Goal: Task Accomplishment & Management: Complete application form

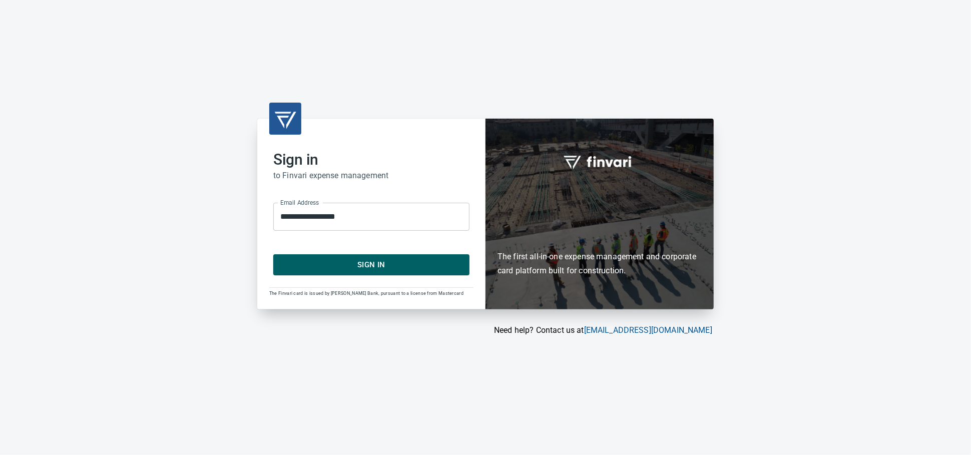
click at [340, 263] on span "Sign In" at bounding box center [371, 264] width 174 height 13
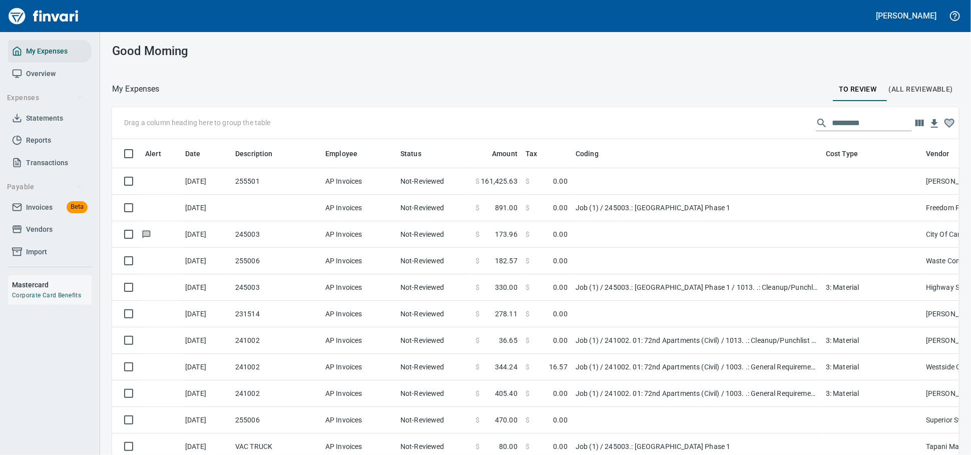
scroll to position [1, 1]
click at [47, 214] on span "Invoices" at bounding box center [39, 207] width 27 height 13
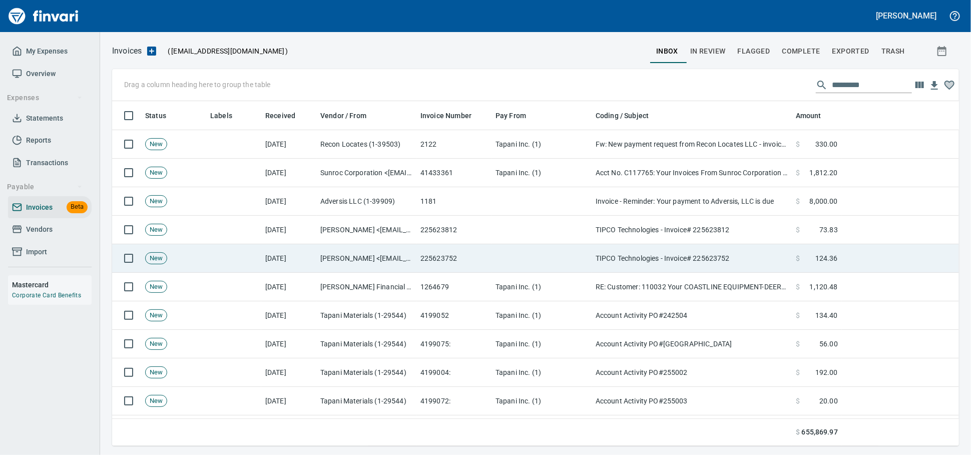
scroll to position [336, 829]
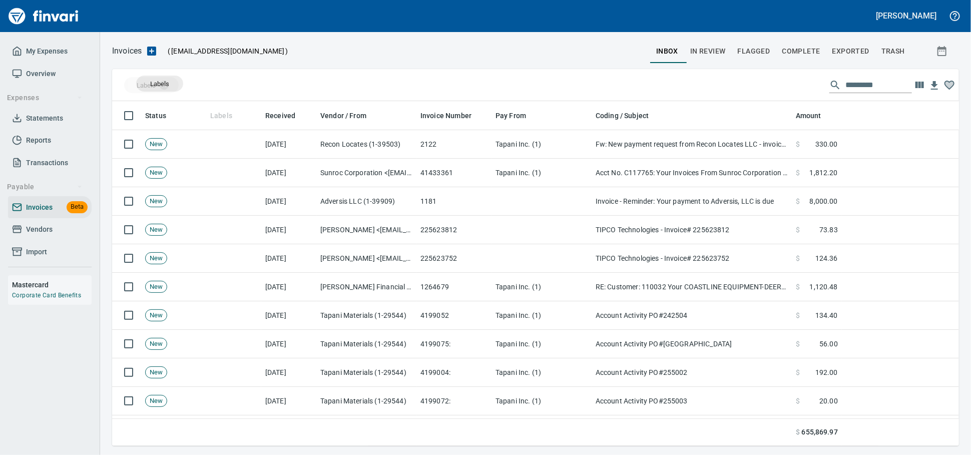
drag, startPoint x: 224, startPoint y: 121, endPoint x: 158, endPoint y: 85, distance: 75.2
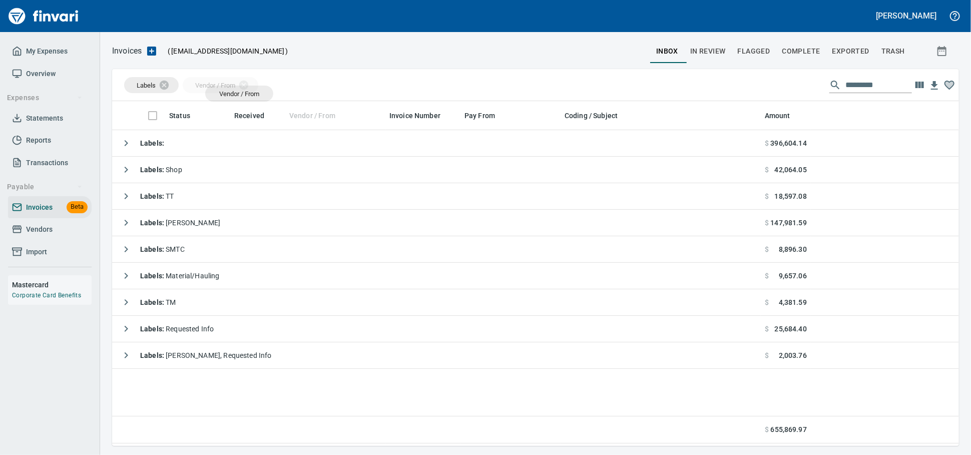
scroll to position [336, 838]
drag, startPoint x: 304, startPoint y: 118, endPoint x: 222, endPoint y: 92, distance: 86.6
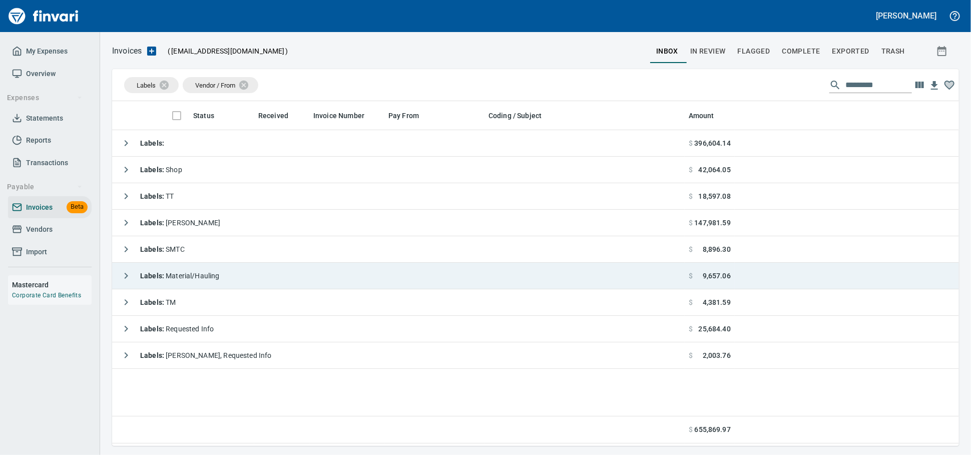
click at [220, 273] on span "Labels : Material/Hauling" at bounding box center [180, 276] width 80 height 8
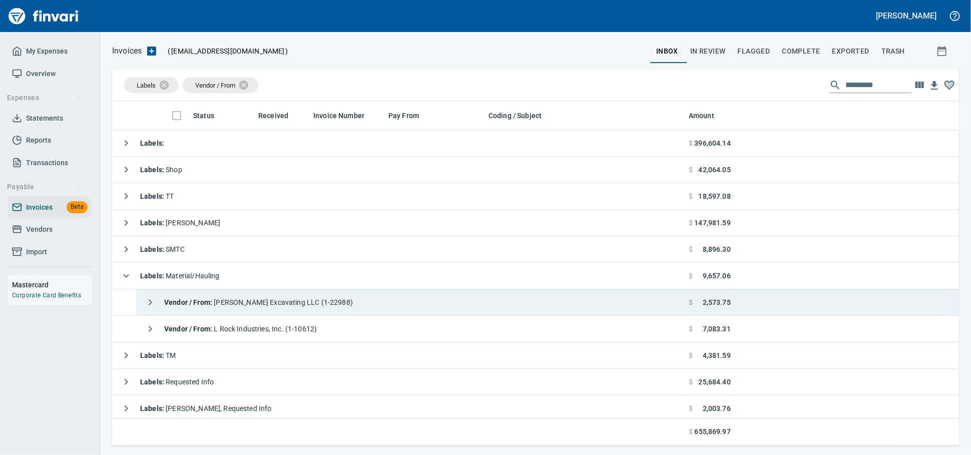
click at [237, 306] on span "Vendor / From : Franks Excavating LLC (1-22988)" at bounding box center [258, 302] width 189 height 8
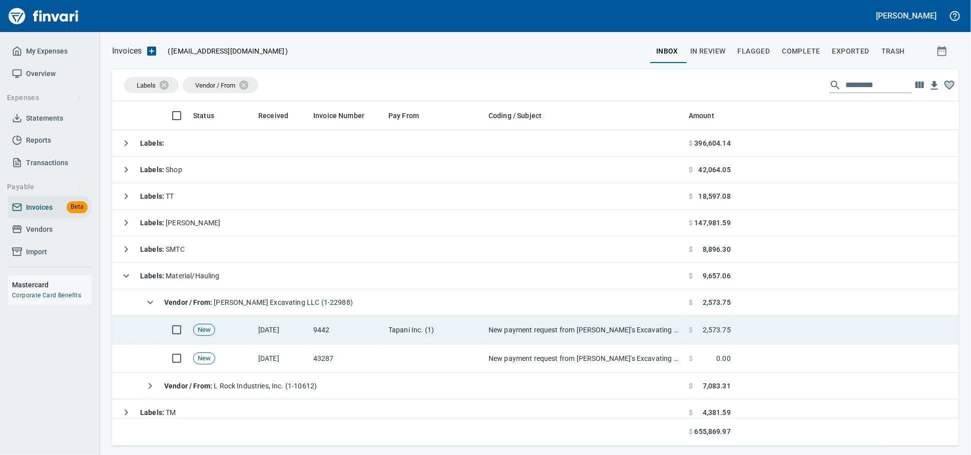
click at [493, 334] on td "New payment request from Frank's Excavating LLC for 2573.75 - invoice 9442" at bounding box center [584, 330] width 200 height 29
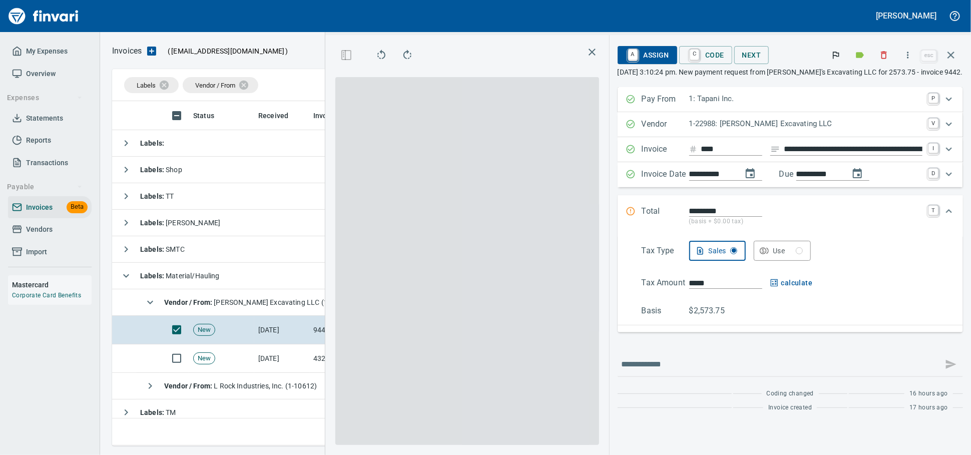
scroll to position [327, 579]
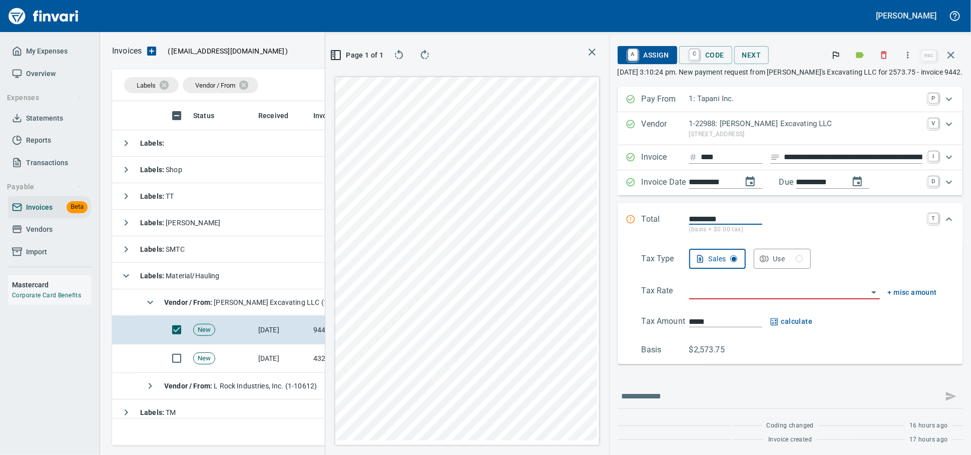
click at [202, 280] on span "Labels : Material/Hauling" at bounding box center [180, 276] width 80 height 8
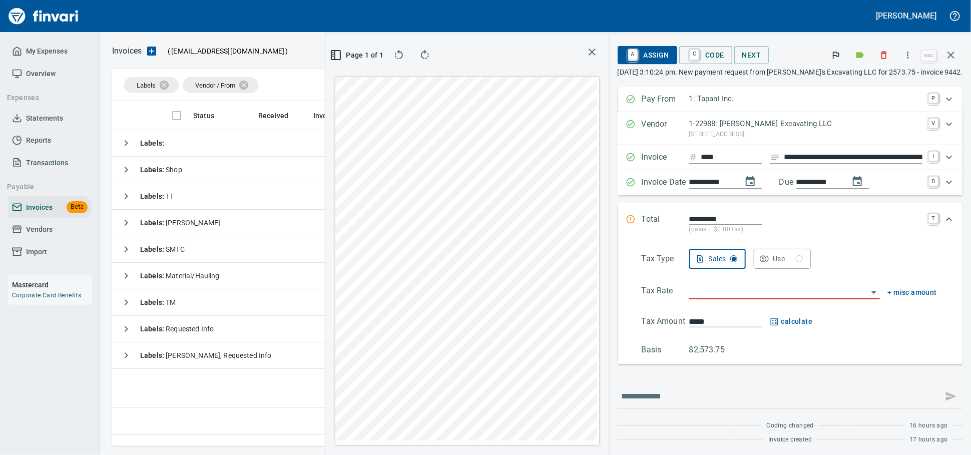
scroll to position [327, 587]
click at [220, 280] on span "Labels : Material/Hauling" at bounding box center [180, 276] width 80 height 8
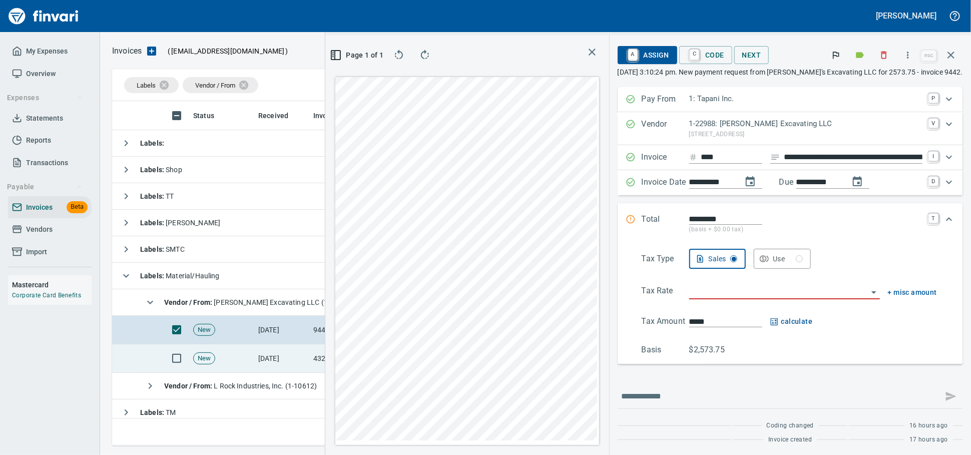
click at [227, 358] on td "New" at bounding box center [221, 358] width 65 height 29
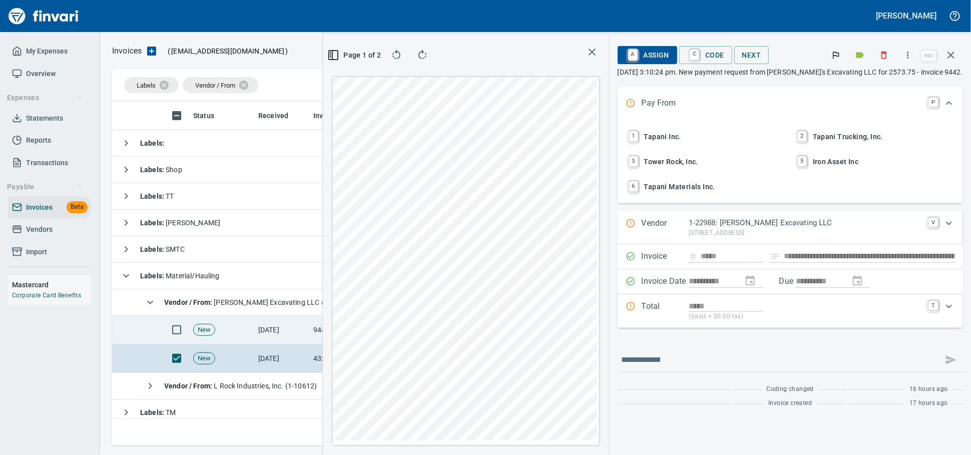
click at [246, 330] on td "New" at bounding box center [221, 330] width 65 height 29
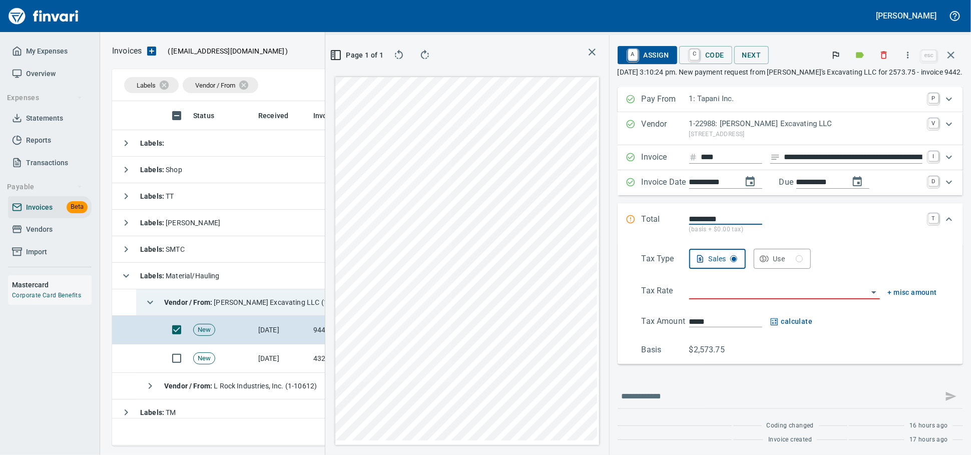
drag, startPoint x: 243, startPoint y: 303, endPoint x: 241, endPoint y: 321, distance: 18.1
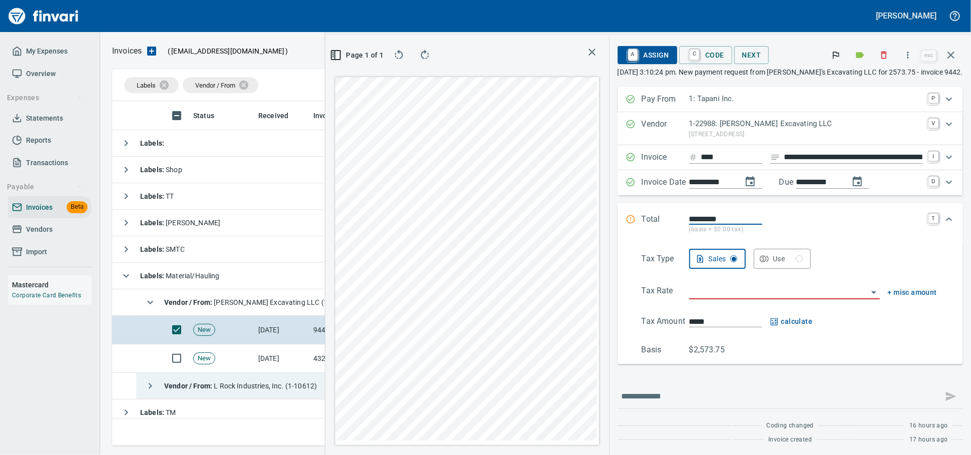
click at [242, 303] on span "Vendor / From : Franks Excavating LLC (1-22988)" at bounding box center [258, 302] width 189 height 8
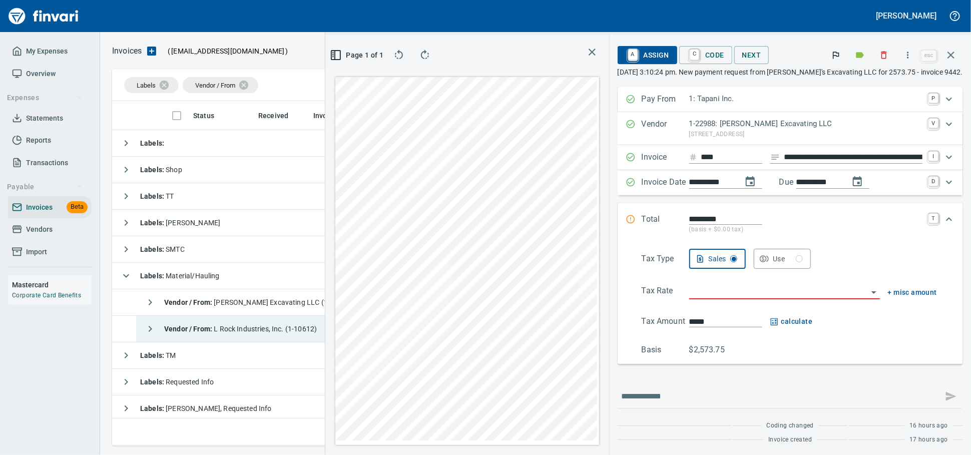
click at [242, 329] on span "Vendor / From : L Rock Industries, Inc. (1-10612)" at bounding box center [240, 329] width 153 height 8
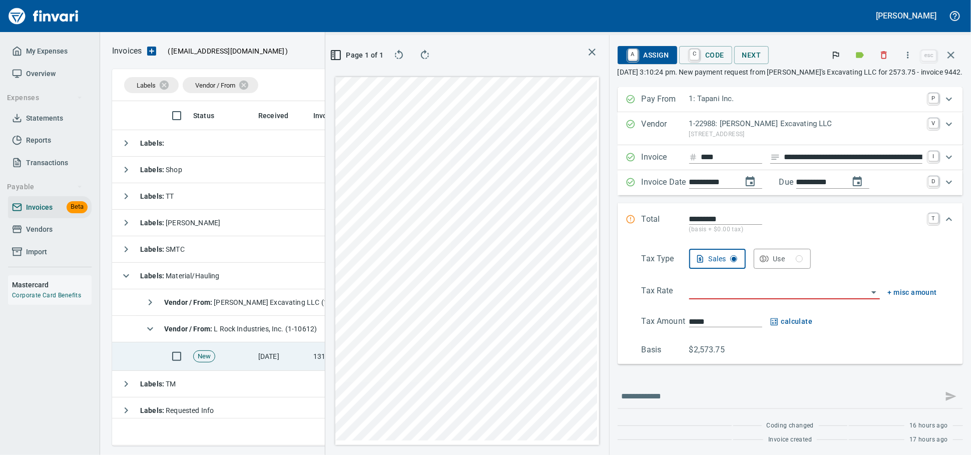
click at [238, 353] on td "New" at bounding box center [221, 356] width 65 height 29
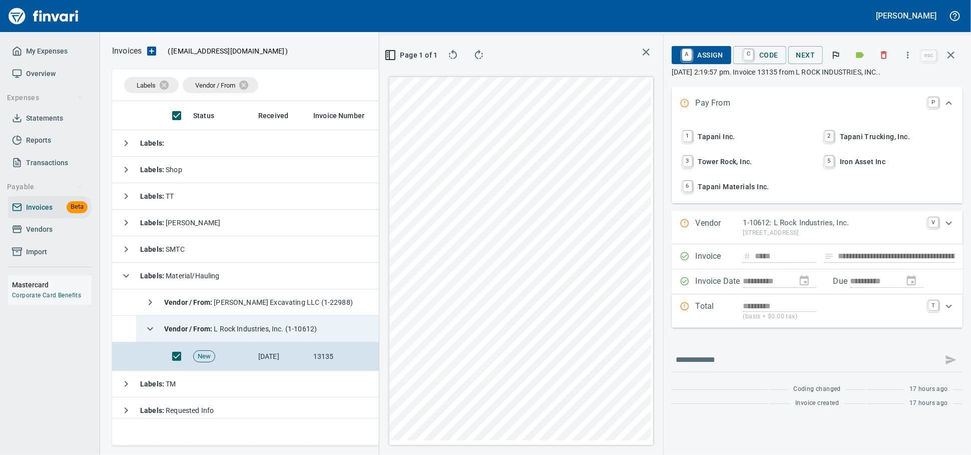
click at [243, 322] on div "Vendor / From : L Rock Industries, Inc. (1-10612)" at bounding box center [228, 329] width 177 height 20
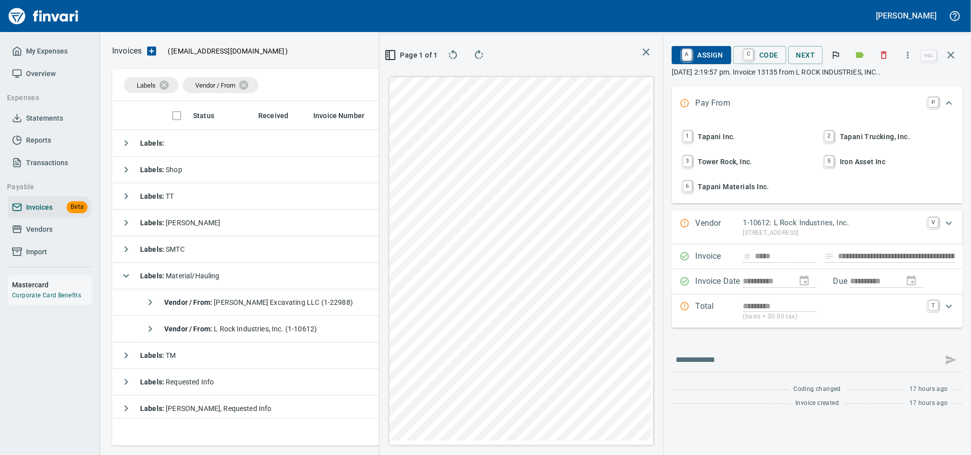
scroll to position [327, 579]
click at [873, 56] on icon "button" at bounding box center [884, 55] width 10 height 10
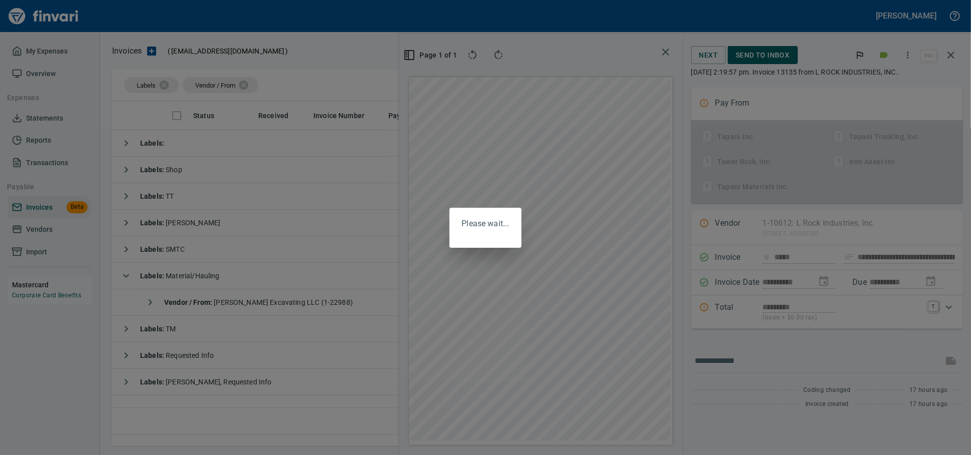
scroll to position [1, 1]
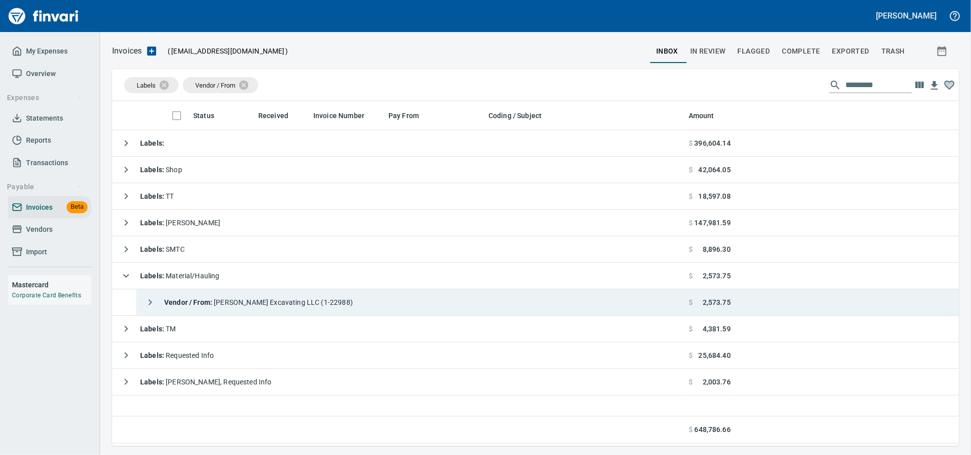
scroll to position [1, 1]
click at [315, 304] on span "Vendor / From : Franks Excavating LLC (1-22988)" at bounding box center [258, 302] width 189 height 8
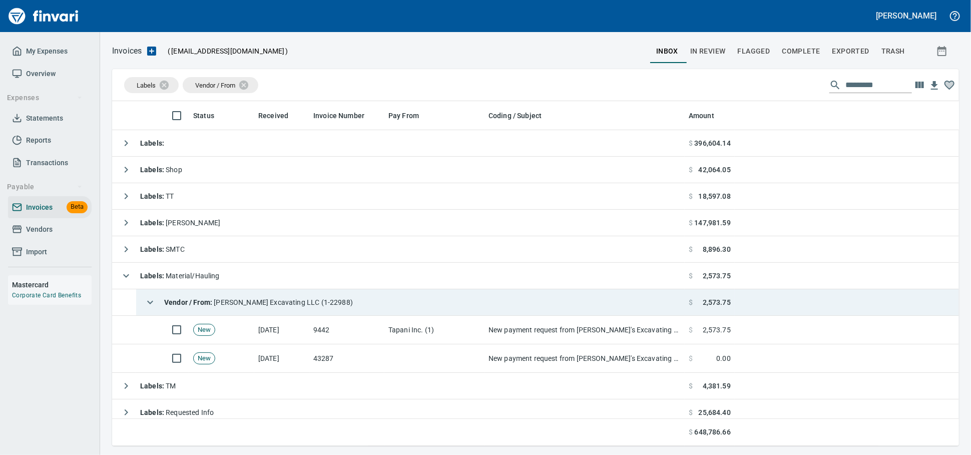
scroll to position [336, 829]
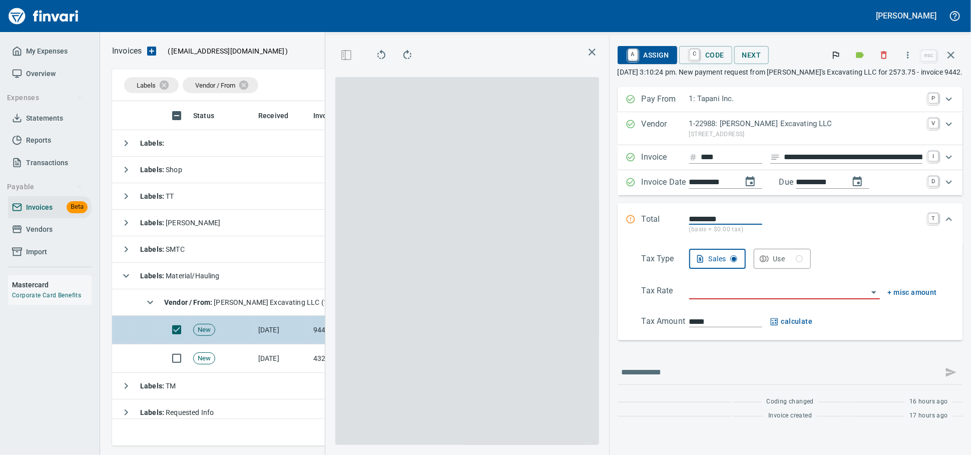
scroll to position [327, 579]
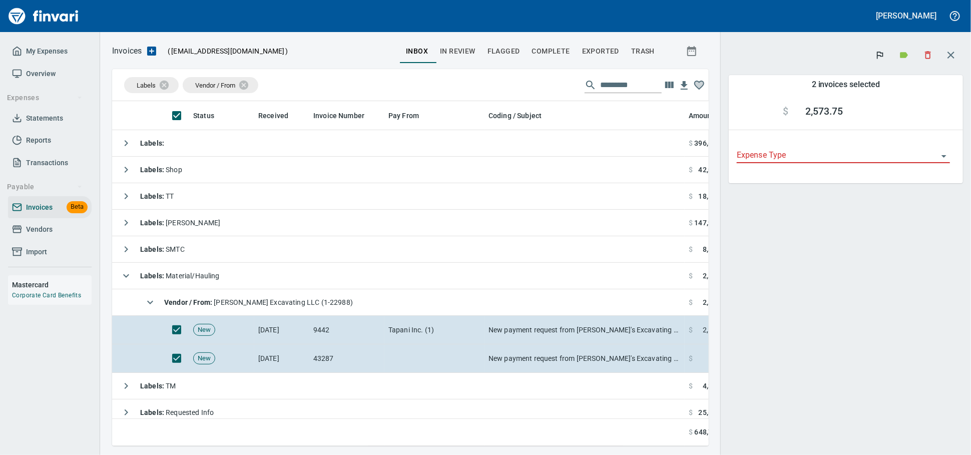
click at [873, 59] on icon "button" at bounding box center [928, 55] width 10 height 10
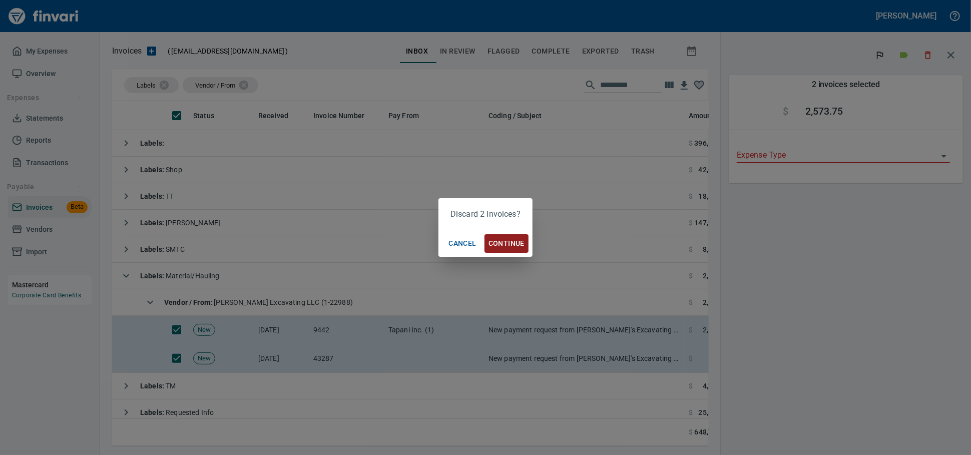
click at [514, 244] on span "Continue" at bounding box center [506, 243] width 36 height 13
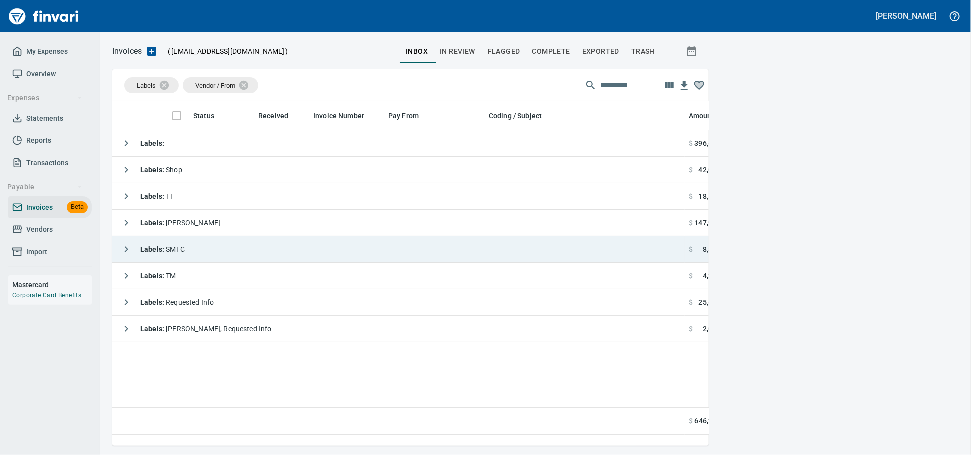
scroll to position [327, 587]
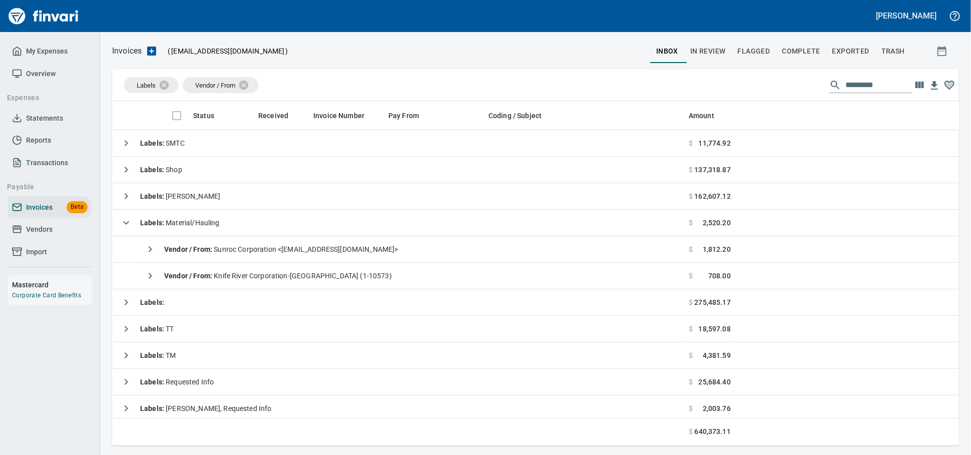
scroll to position [336, 829]
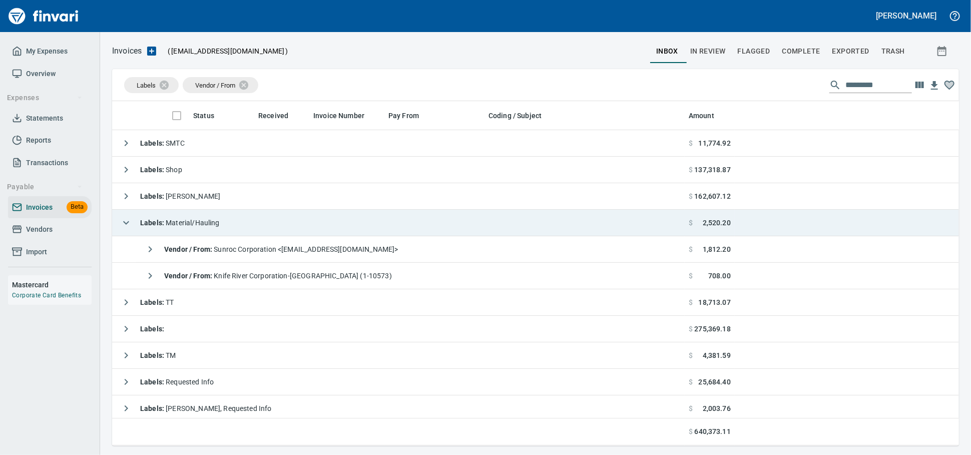
click at [240, 223] on td "Labels : Material/Hauling" at bounding box center [398, 223] width 572 height 27
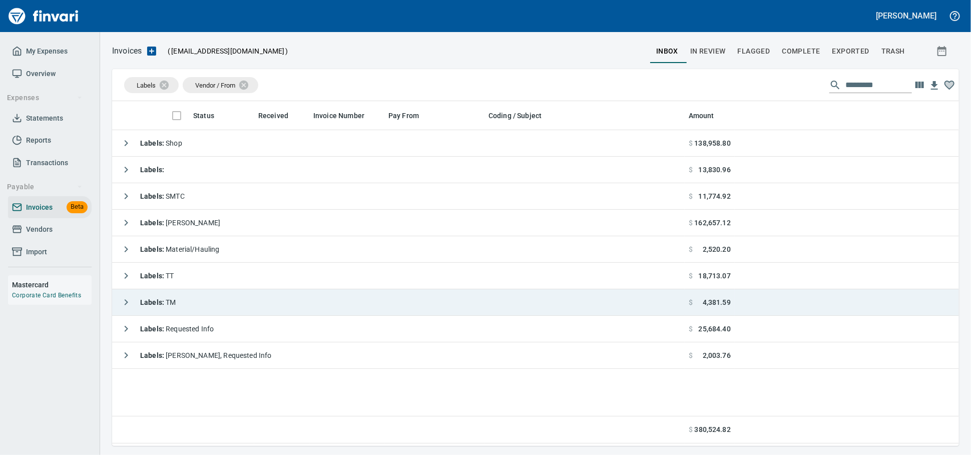
scroll to position [336, 838]
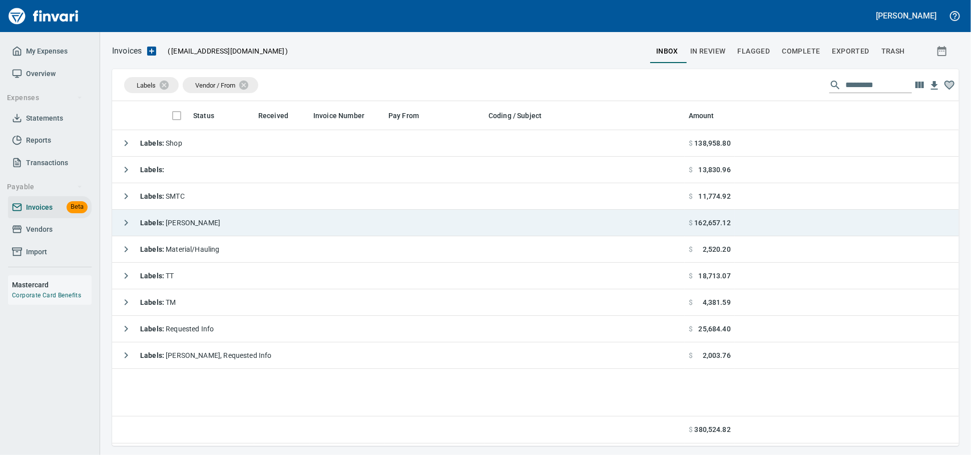
click at [201, 224] on td "Labels : Heidi" at bounding box center [398, 223] width 572 height 27
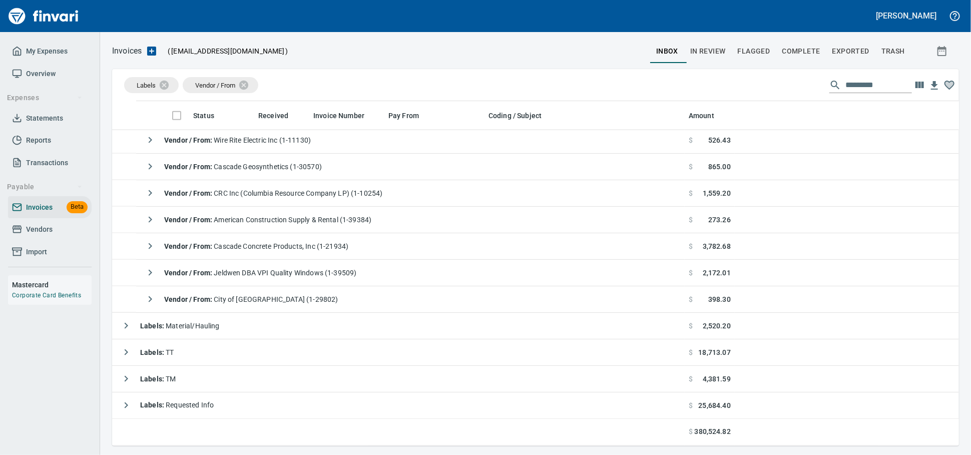
scroll to position [889, 0]
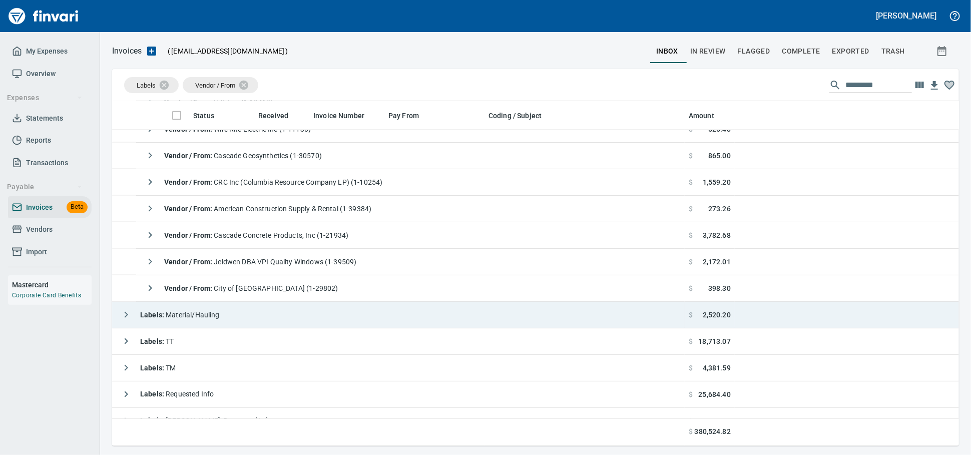
click at [298, 314] on td "Labels : Material/Hauling" at bounding box center [398, 315] width 572 height 27
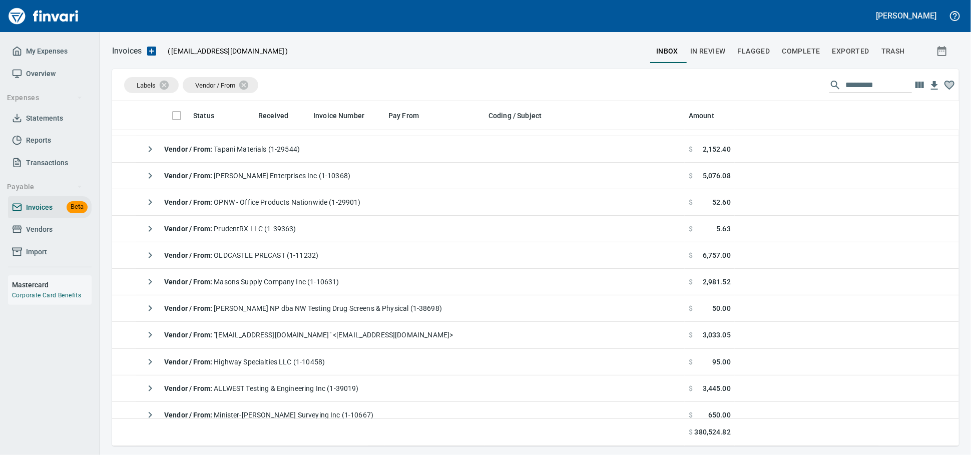
scroll to position [0, 0]
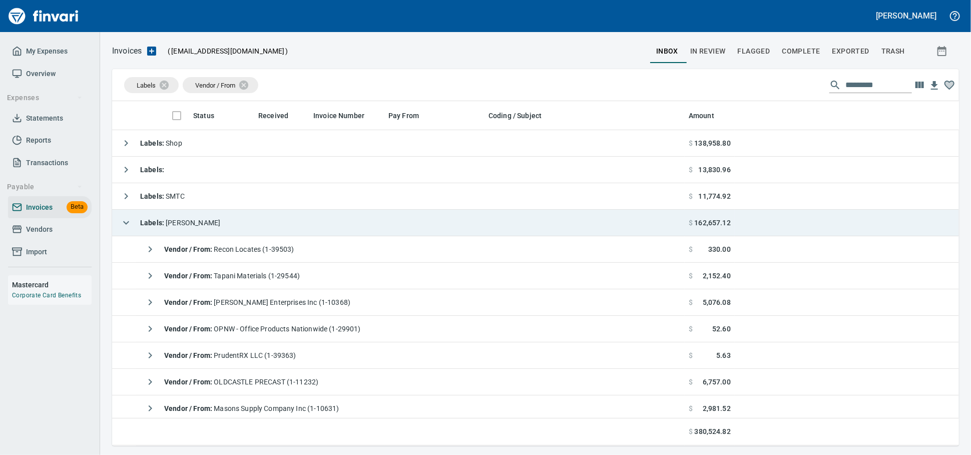
click at [199, 224] on td "Labels : Heidi" at bounding box center [398, 223] width 572 height 27
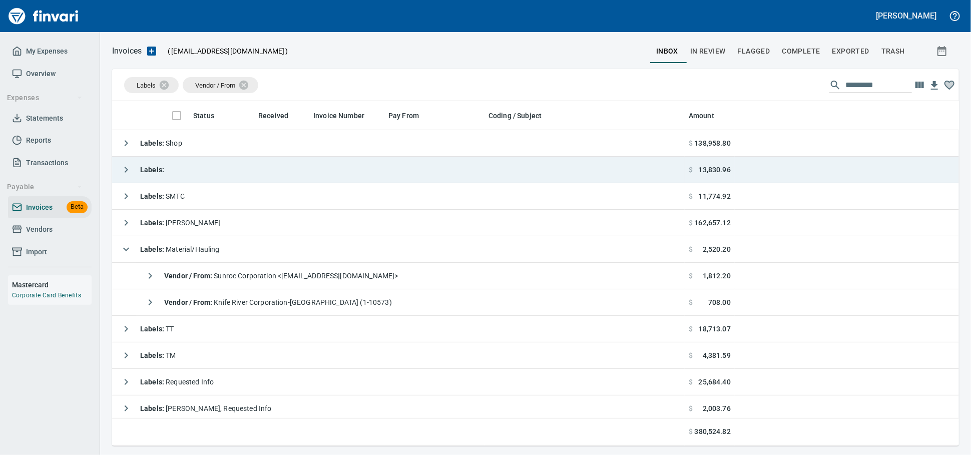
click at [245, 174] on td "Labels :" at bounding box center [398, 170] width 572 height 27
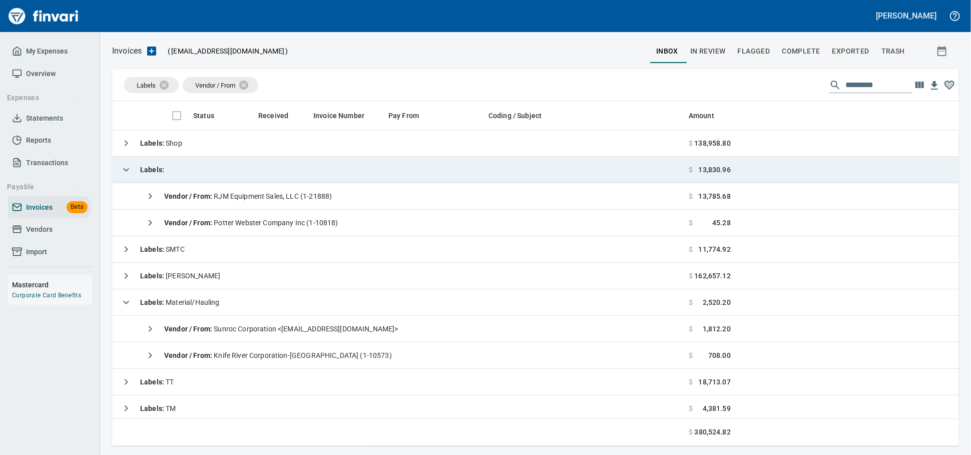
click at [246, 173] on td "Labels :" at bounding box center [398, 170] width 572 height 27
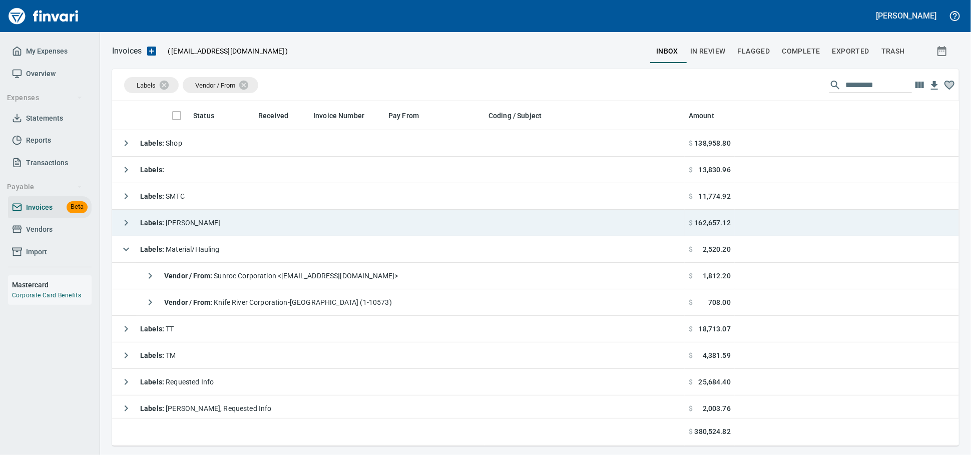
click at [236, 233] on td "Labels : Heidi" at bounding box center [398, 223] width 572 height 27
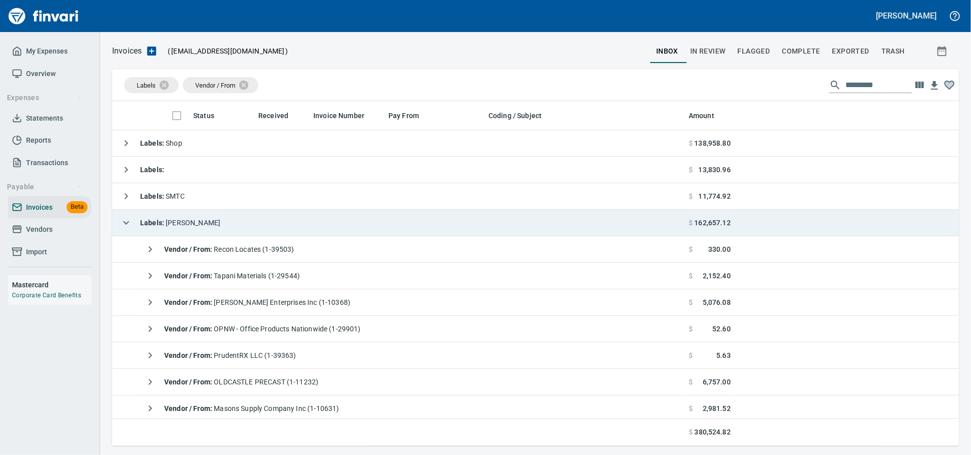
click at [239, 223] on td "Labels : Heidi" at bounding box center [398, 223] width 572 height 27
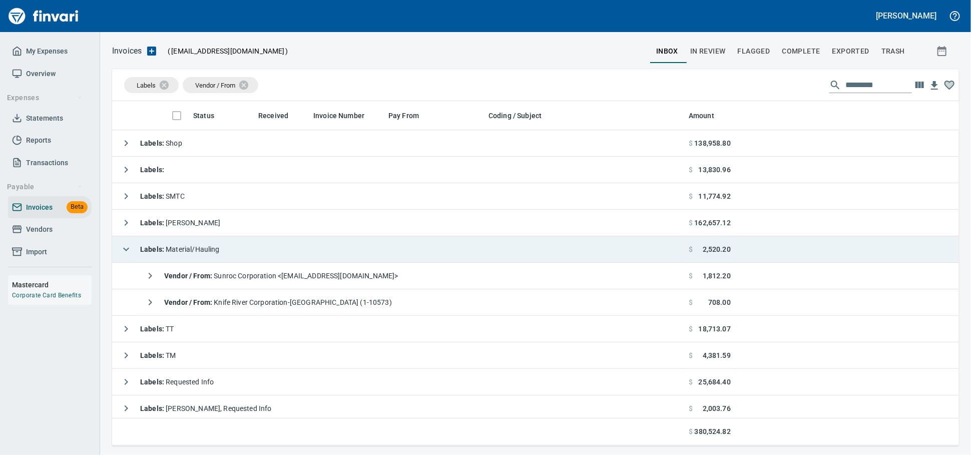
click at [240, 246] on td "Labels : Material/Hauling" at bounding box center [398, 249] width 572 height 27
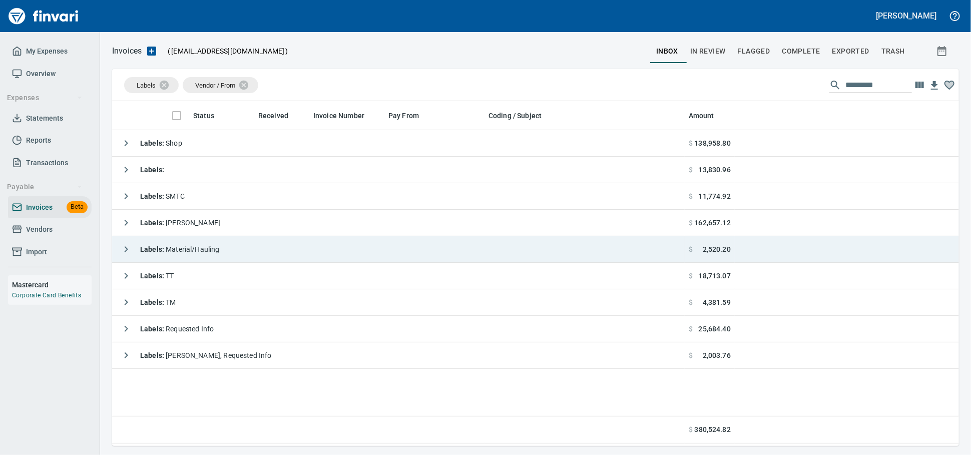
scroll to position [336, 838]
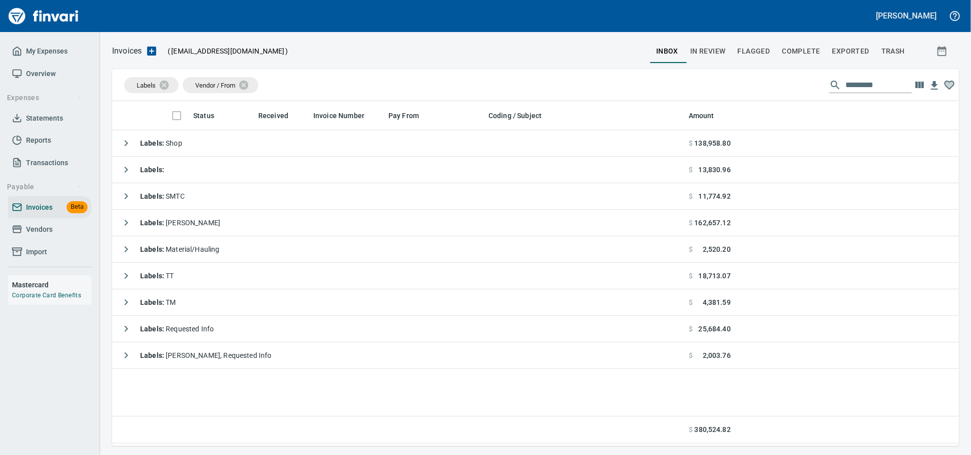
click at [39, 236] on span "Vendors" at bounding box center [39, 229] width 27 height 13
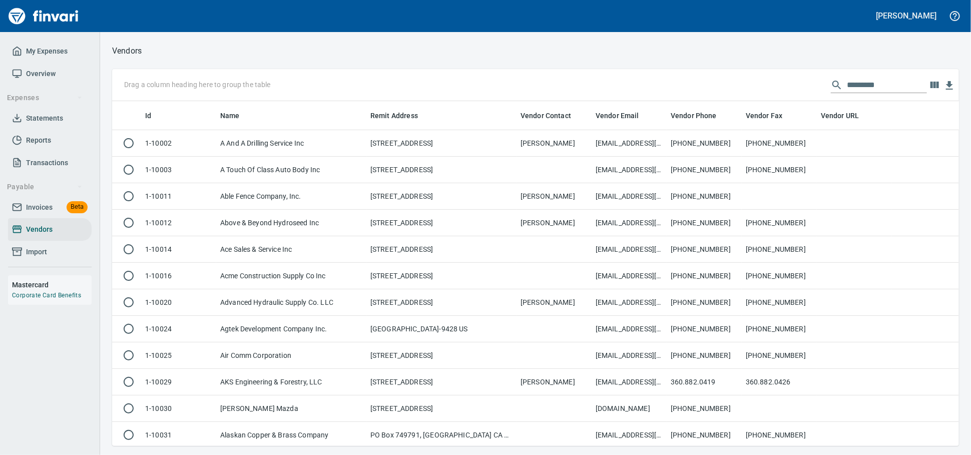
scroll to position [336, 829]
click at [852, 89] on input "text" at bounding box center [887, 85] width 80 height 16
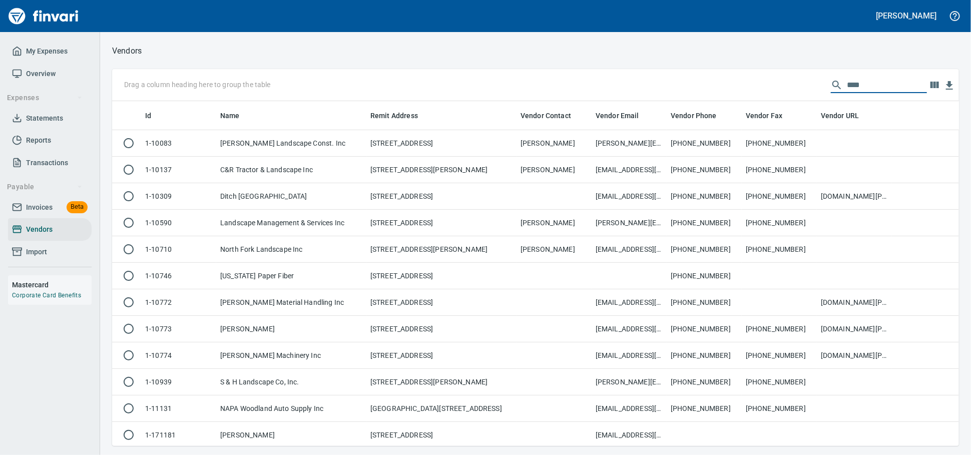
scroll to position [336, 838]
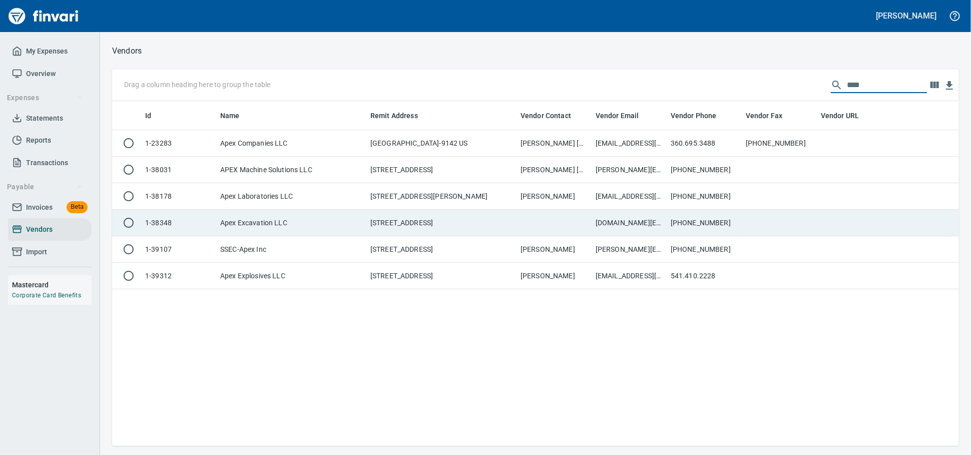
type input "****"
click at [367, 227] on td "PO BOX 710, KUNA ID 83634 US" at bounding box center [441, 223] width 150 height 27
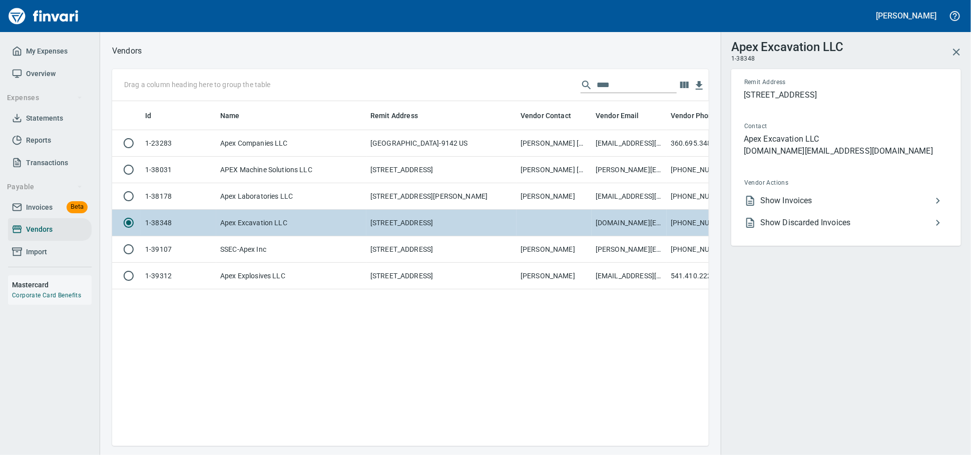
scroll to position [327, 587]
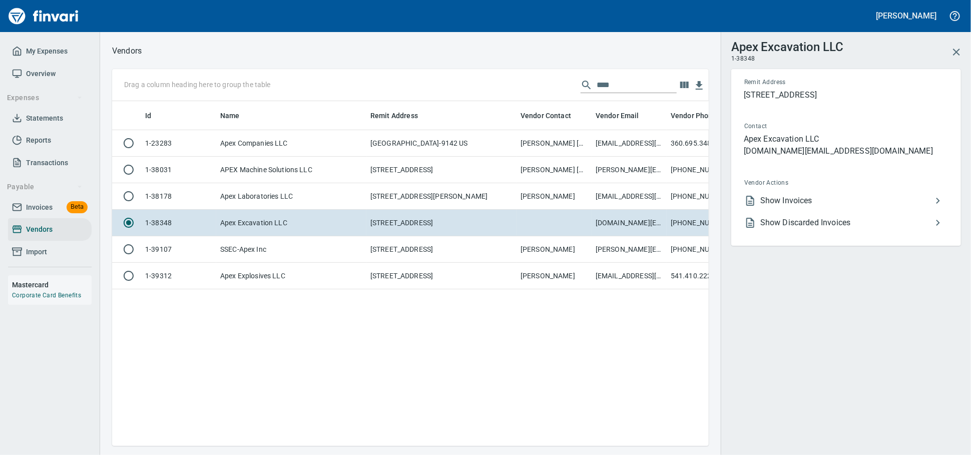
click at [873, 204] on li "Show Invoices" at bounding box center [842, 201] width 212 height 22
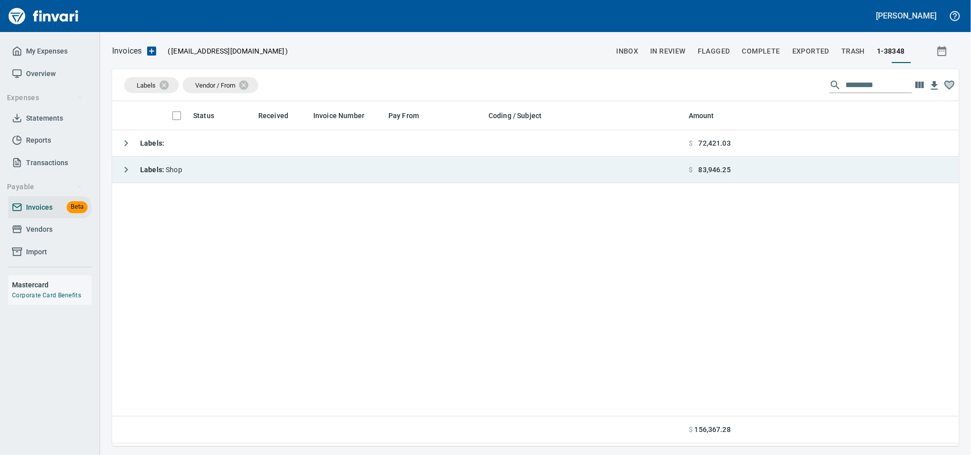
scroll to position [1, 1]
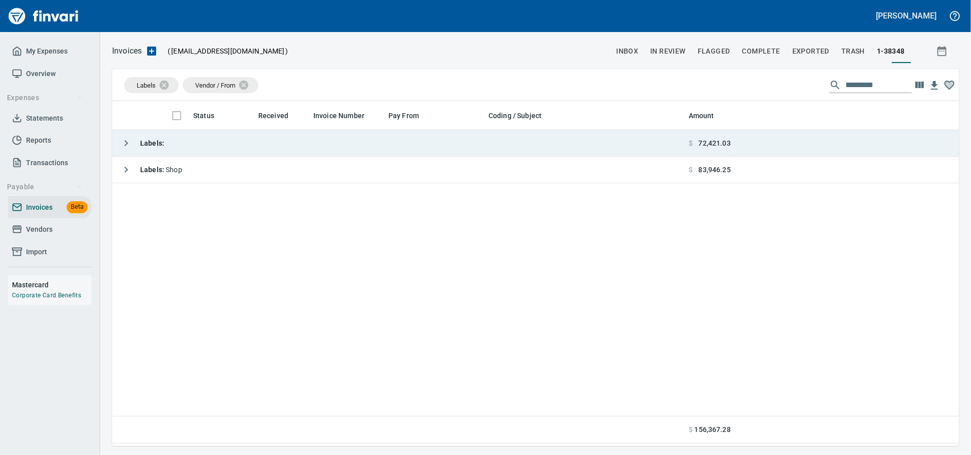
click at [370, 150] on td "Labels :" at bounding box center [398, 143] width 572 height 27
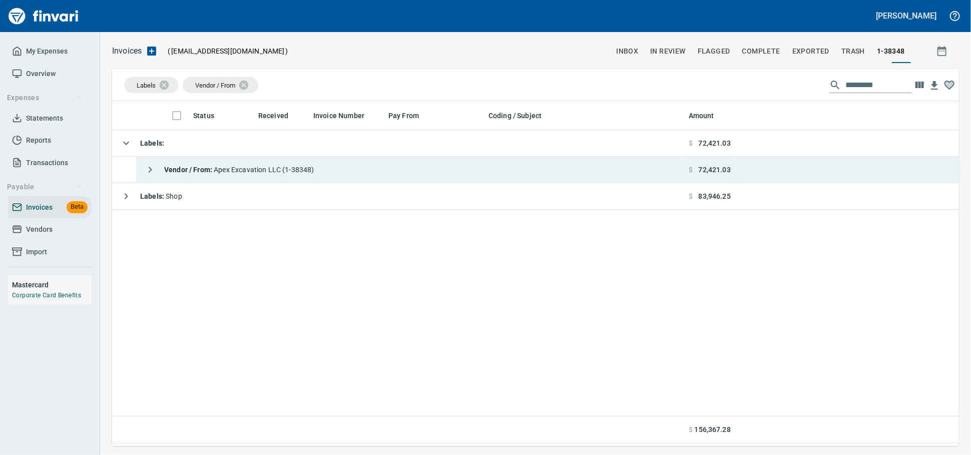
click at [357, 172] on td "Vendor / From : Apex Excavation LLC (1-38348)" at bounding box center [410, 170] width 548 height 27
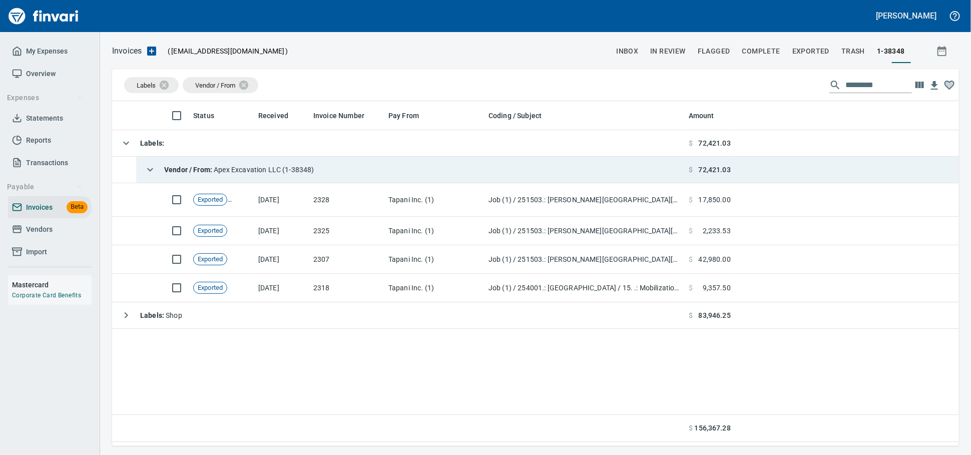
click at [235, 177] on div "Vendor / From : Apex Excavation LLC (1-38348)" at bounding box center [227, 170] width 174 height 20
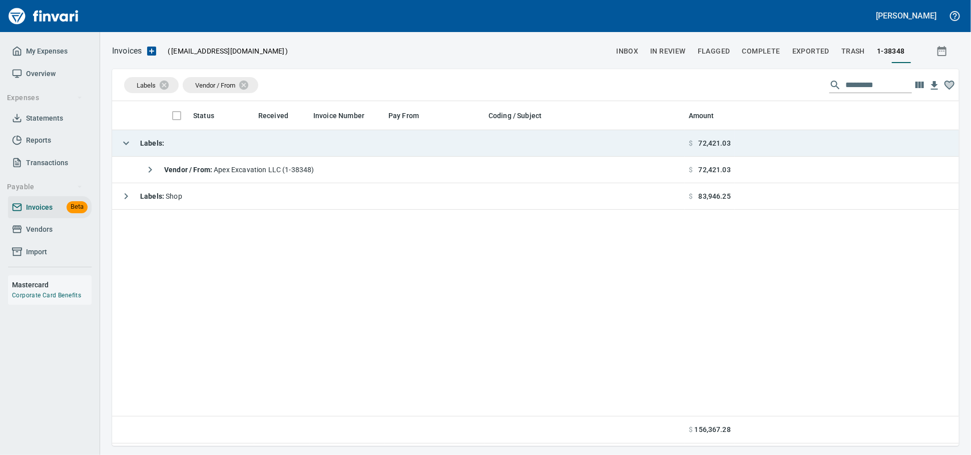
click at [245, 146] on td "Labels :" at bounding box center [398, 143] width 572 height 27
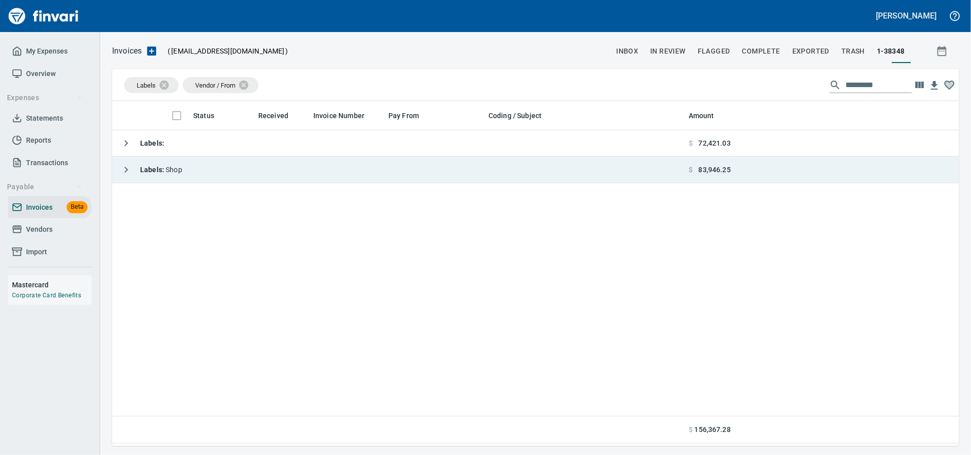
click at [239, 180] on td "Labels : Shop" at bounding box center [398, 170] width 572 height 27
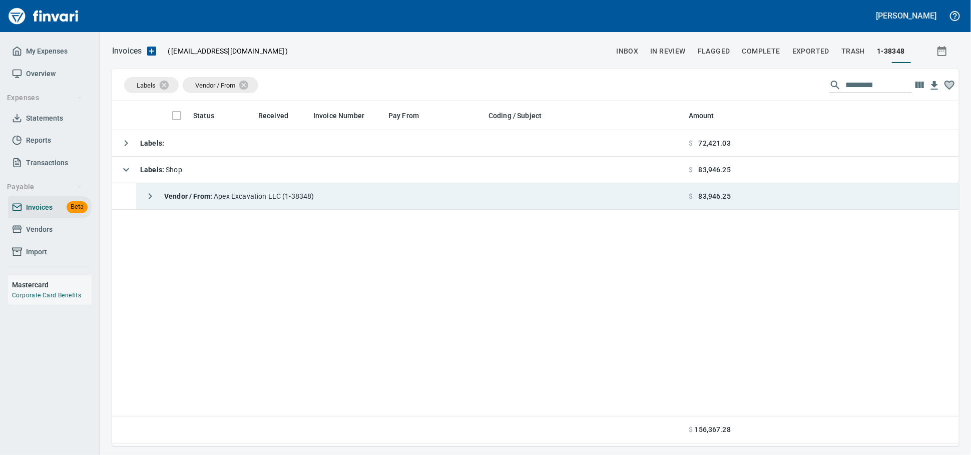
click at [247, 199] on span "Vendor / From : Apex Excavation LLC (1-38348)" at bounding box center [239, 196] width 150 height 8
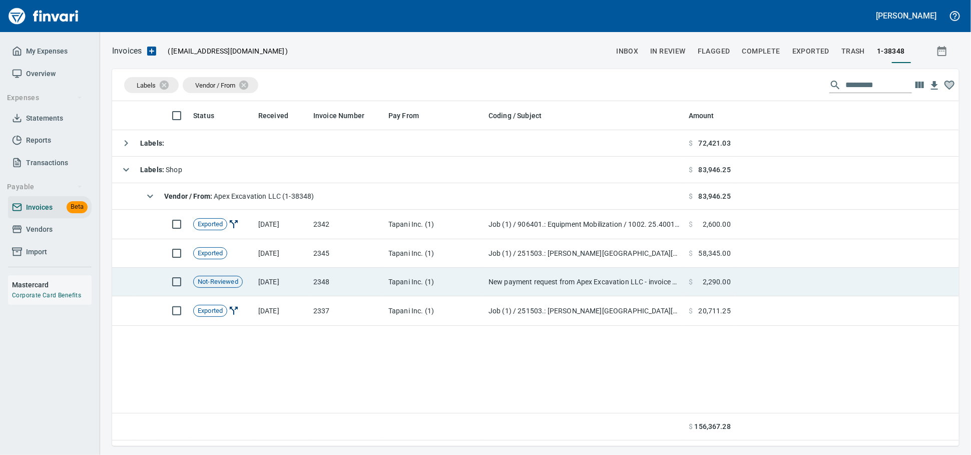
click at [424, 285] on td "Tapani Inc. (1)" at bounding box center [434, 282] width 100 height 29
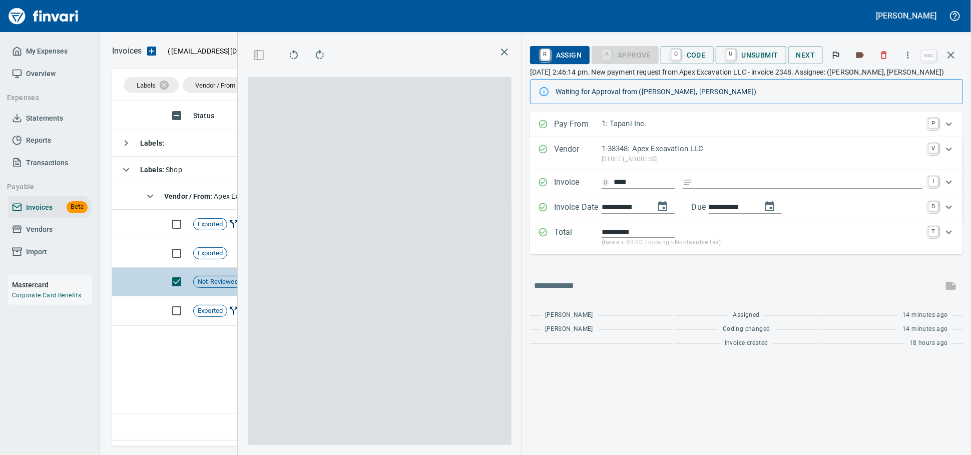
scroll to position [327, 587]
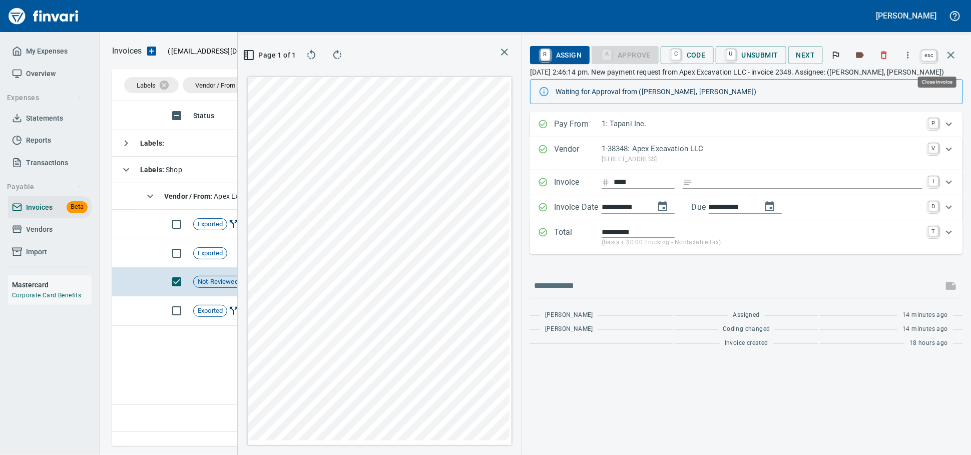
drag, startPoint x: 944, startPoint y: 56, endPoint x: 58, endPoint y: 91, distance: 887.3
click at [873, 56] on icon "button" at bounding box center [951, 55] width 12 height 12
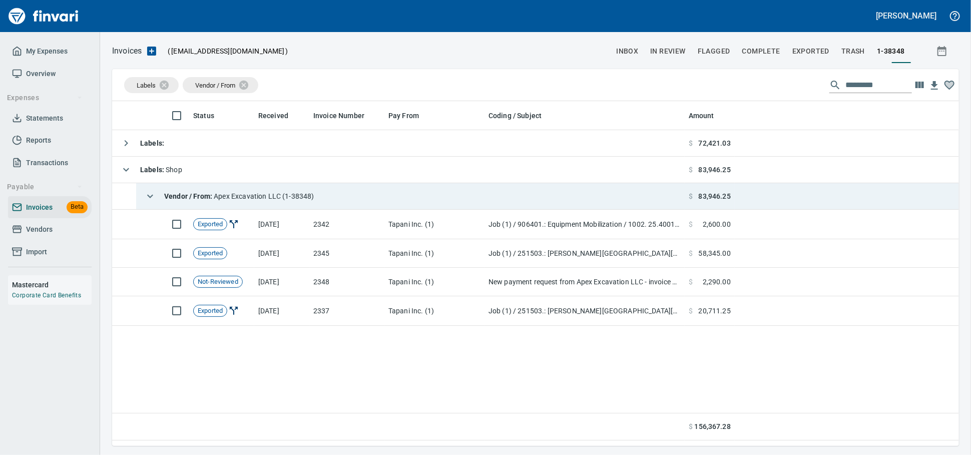
scroll to position [1, 1]
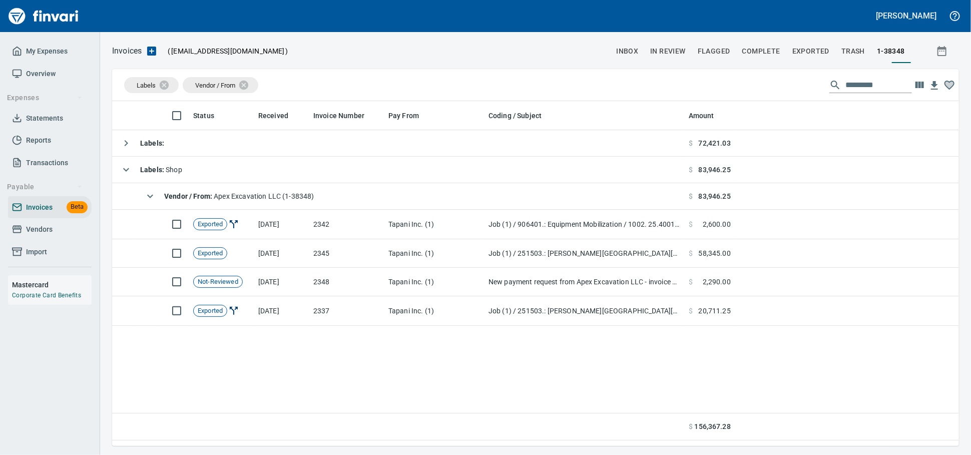
drag, startPoint x: 45, startPoint y: 239, endPoint x: 50, endPoint y: 237, distance: 5.4
click at [45, 236] on span "Vendors" at bounding box center [39, 229] width 27 height 13
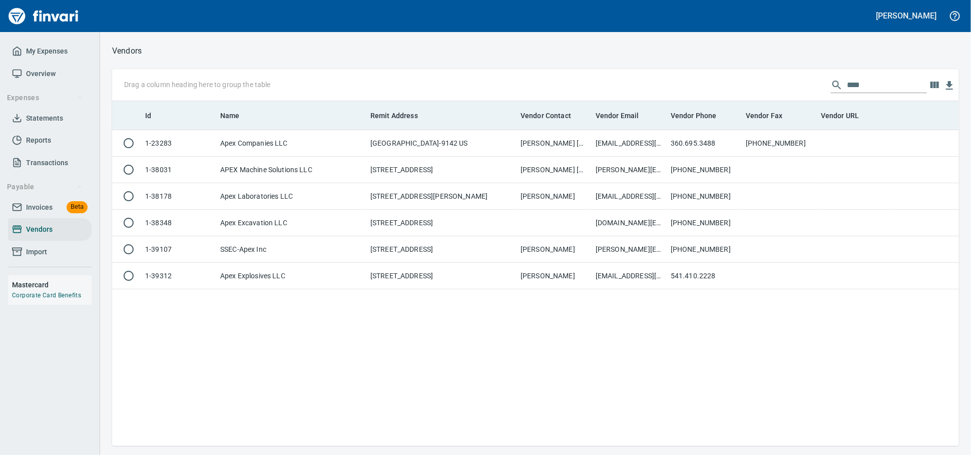
scroll to position [336, 838]
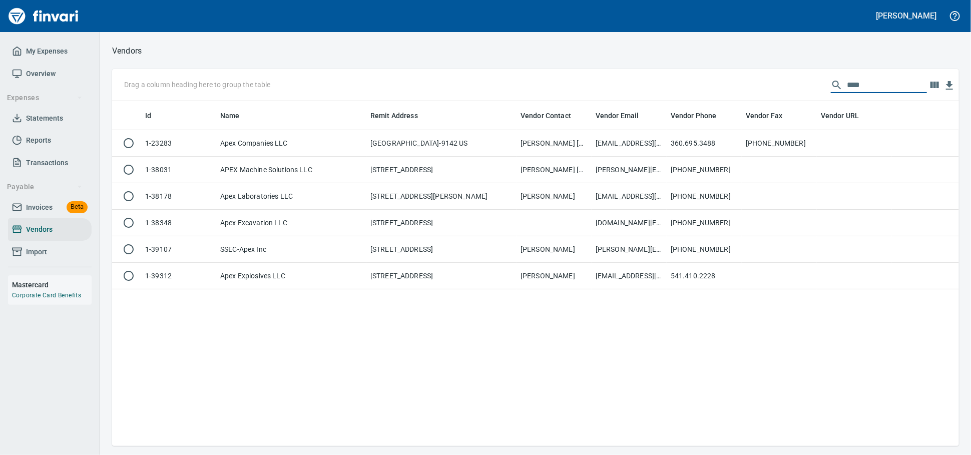
drag, startPoint x: 878, startPoint y: 86, endPoint x: 662, endPoint y: 88, distance: 215.2
click at [662, 88] on div "Drag a column heading here to group the table ****" at bounding box center [535, 85] width 847 height 32
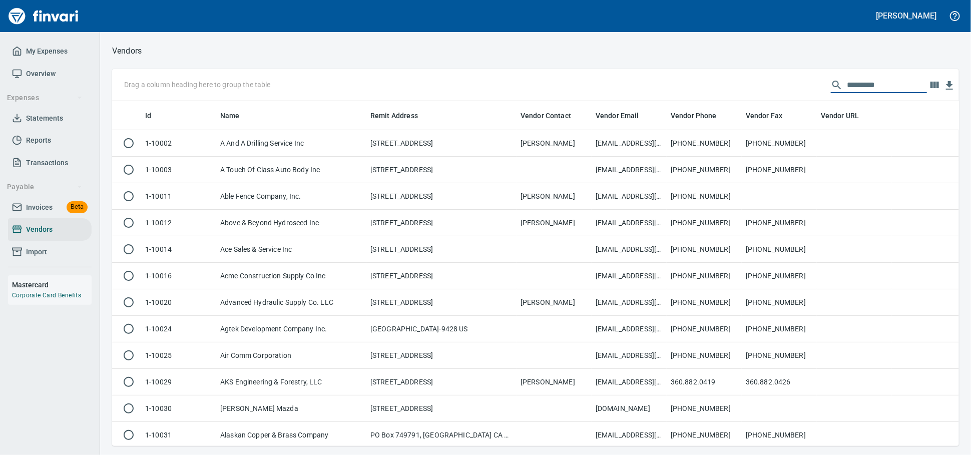
scroll to position [336, 829]
click at [35, 214] on span "Invoices" at bounding box center [39, 207] width 27 height 13
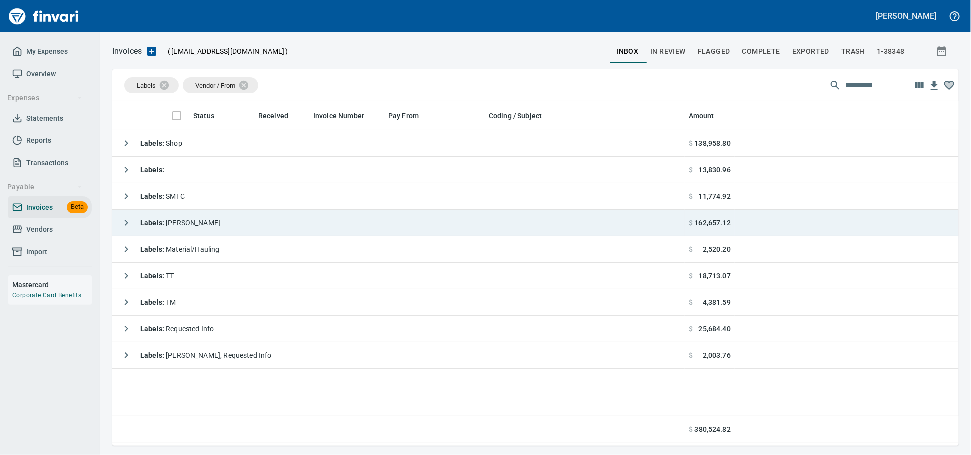
scroll to position [336, 838]
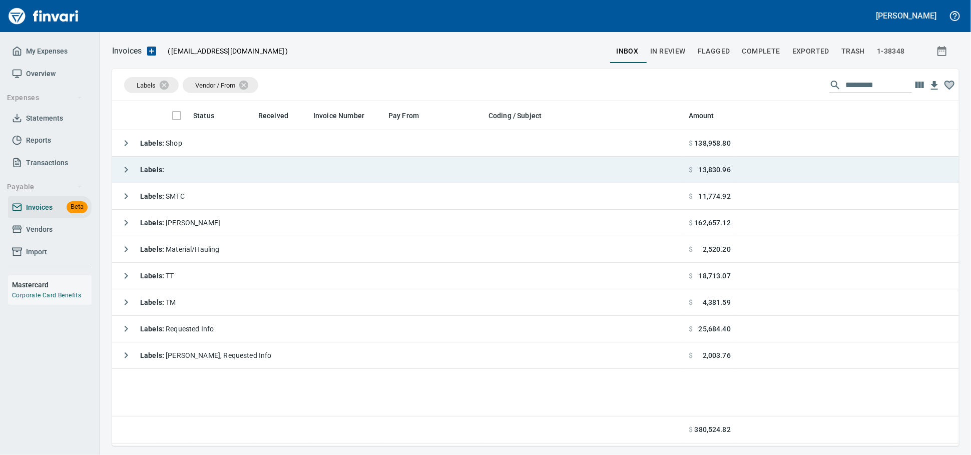
click at [204, 170] on td "Labels :" at bounding box center [398, 170] width 572 height 27
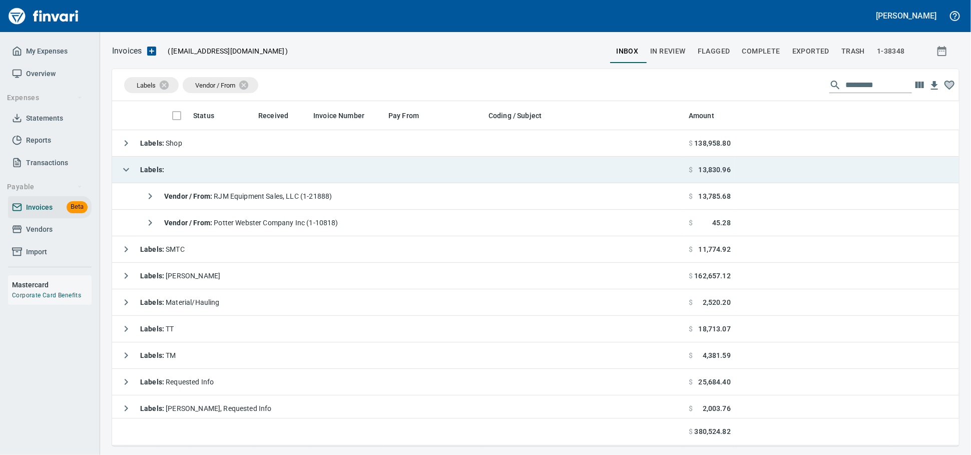
scroll to position [336, 829]
click at [204, 170] on td "Labels :" at bounding box center [398, 170] width 572 height 27
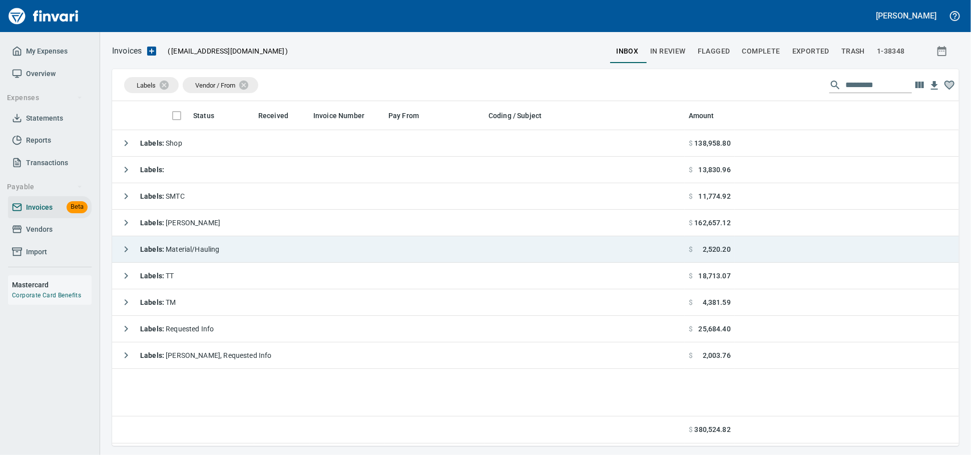
click at [212, 248] on span "Labels : Material/Hauling" at bounding box center [180, 249] width 80 height 8
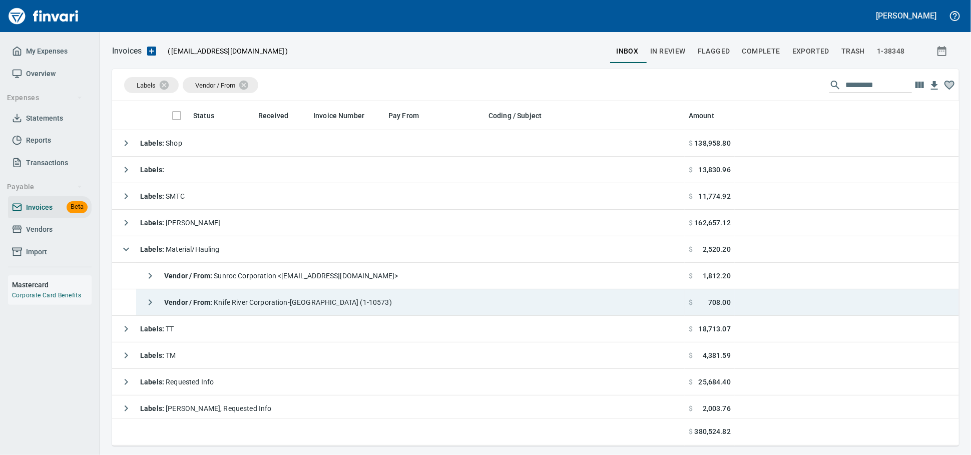
scroll to position [336, 829]
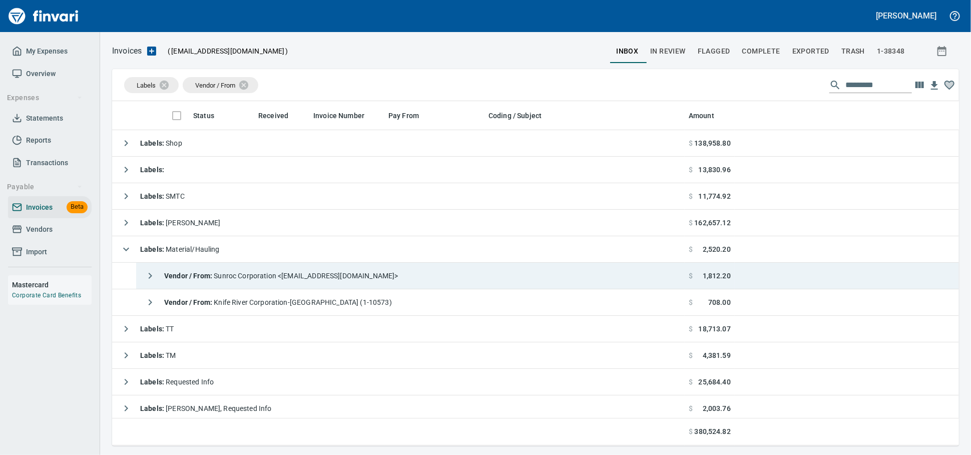
click at [286, 278] on span "Vendor / From : Sunroc Corporation <[EMAIL_ADDRESS][DOMAIN_NAME]>" at bounding box center [281, 276] width 234 height 8
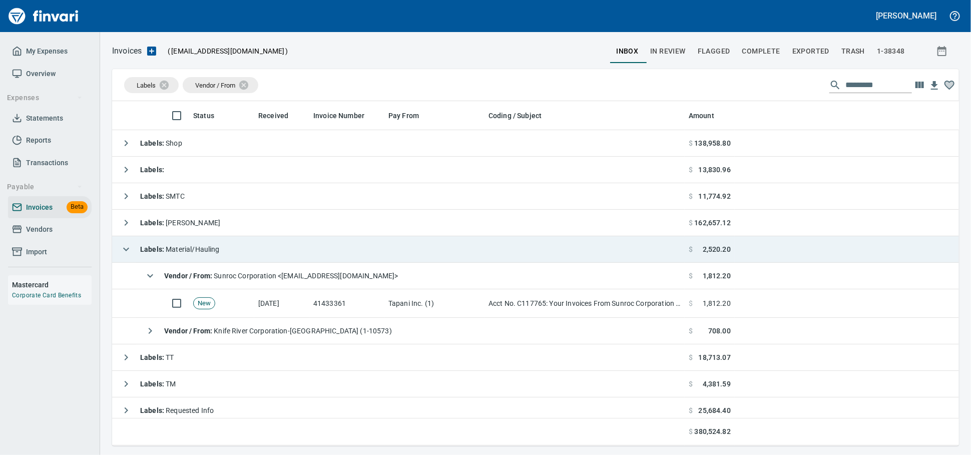
drag, startPoint x: 263, startPoint y: 307, endPoint x: 819, endPoint y: 240, distance: 560.4
click at [263, 307] on td "[DATE]" at bounding box center [281, 303] width 55 height 29
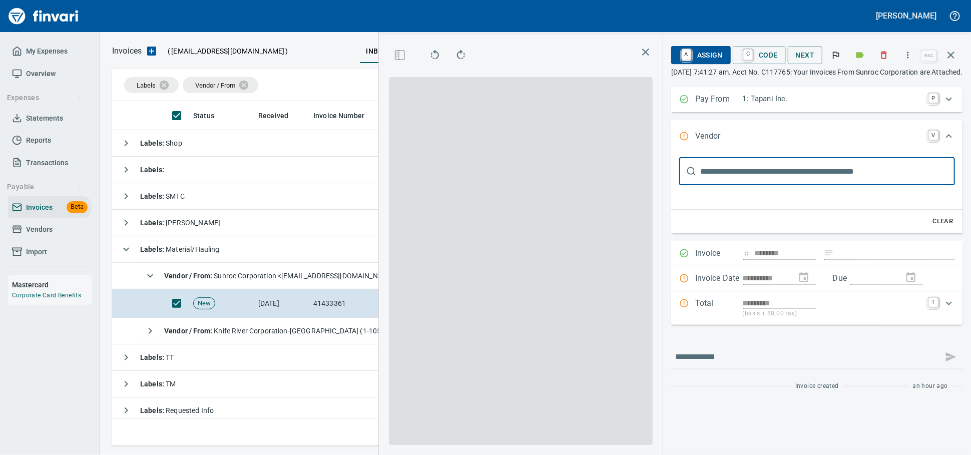
scroll to position [327, 579]
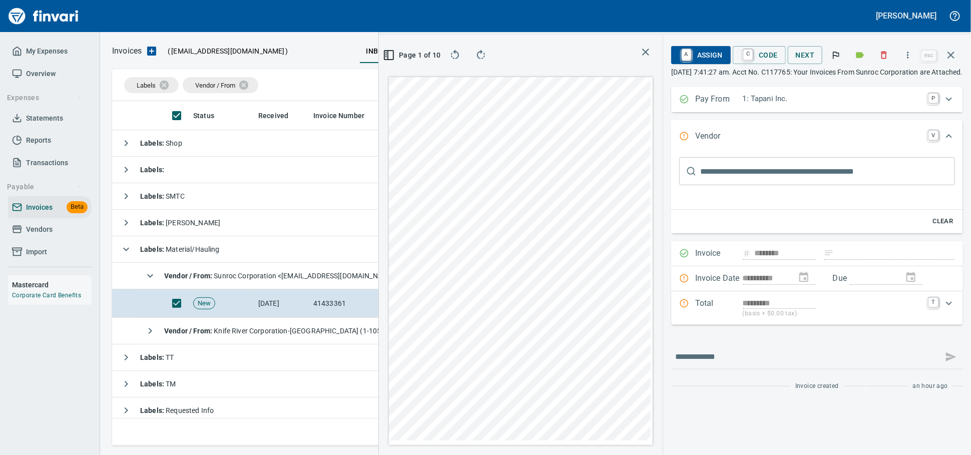
click at [873, 58] on icon "button" at bounding box center [908, 55] width 10 height 10
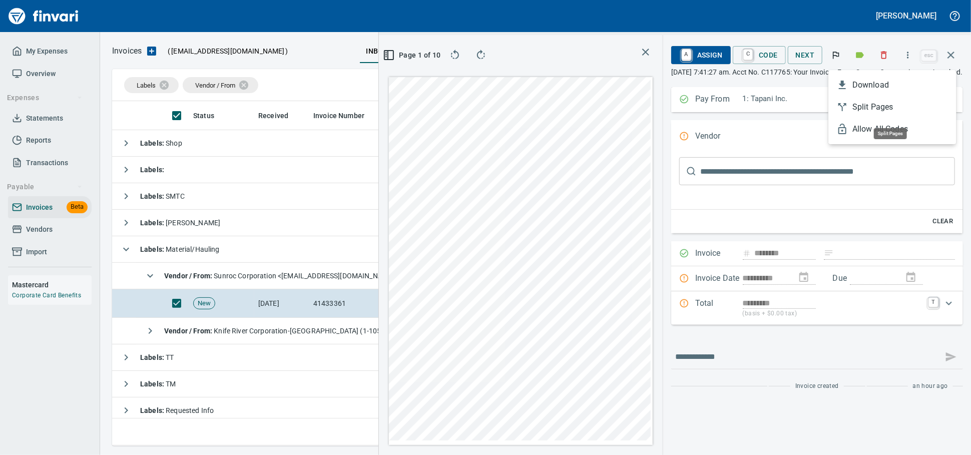
click at [873, 108] on span "Split Pages" at bounding box center [900, 107] width 96 height 12
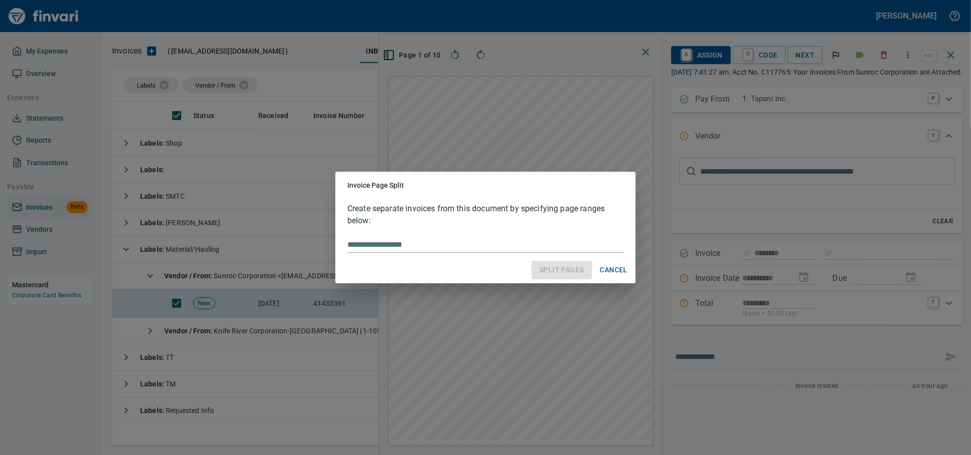
click at [382, 243] on input "text" at bounding box center [485, 245] width 276 height 16
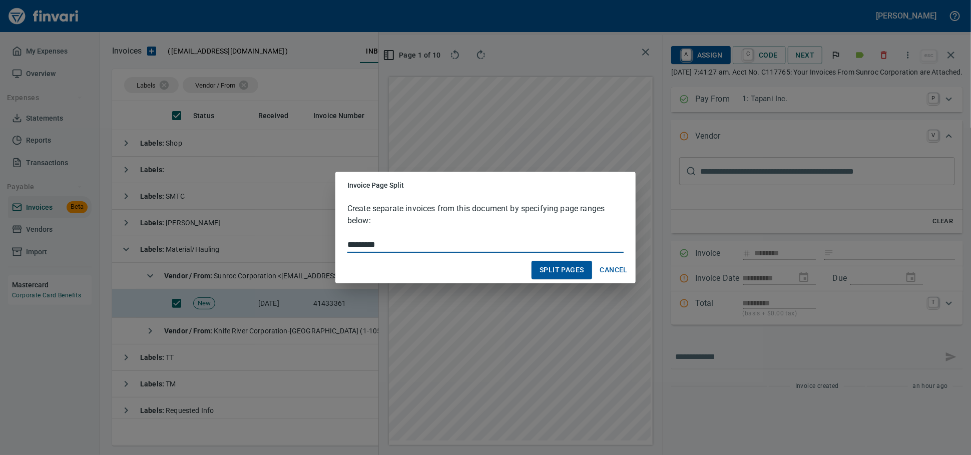
type input "*********"
click at [555, 268] on span "Split Pages" at bounding box center [561, 270] width 44 height 13
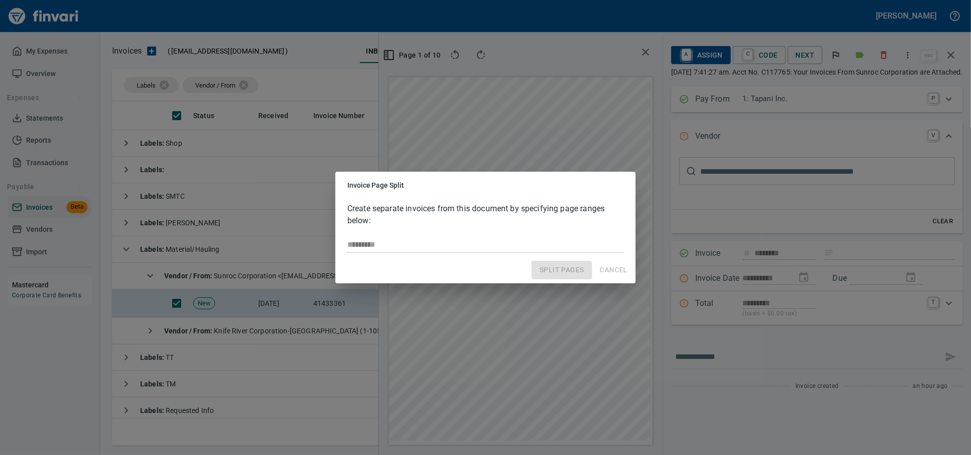
type input "********"
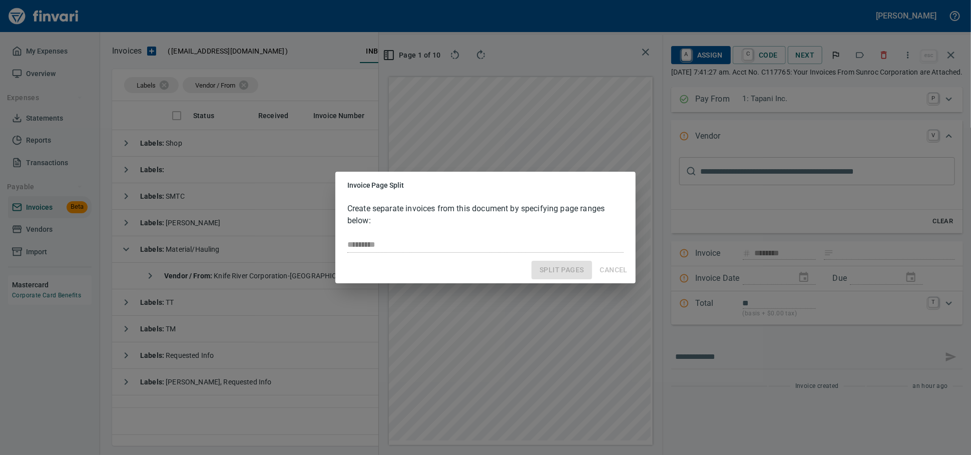
scroll to position [327, 587]
type input "**********"
drag, startPoint x: 682, startPoint y: 394, endPoint x: 506, endPoint y: 343, distance: 182.8
click at [506, 343] on div "Invoice Page Split Create separate invoices from this document by specifying pa…" at bounding box center [485, 227] width 971 height 455
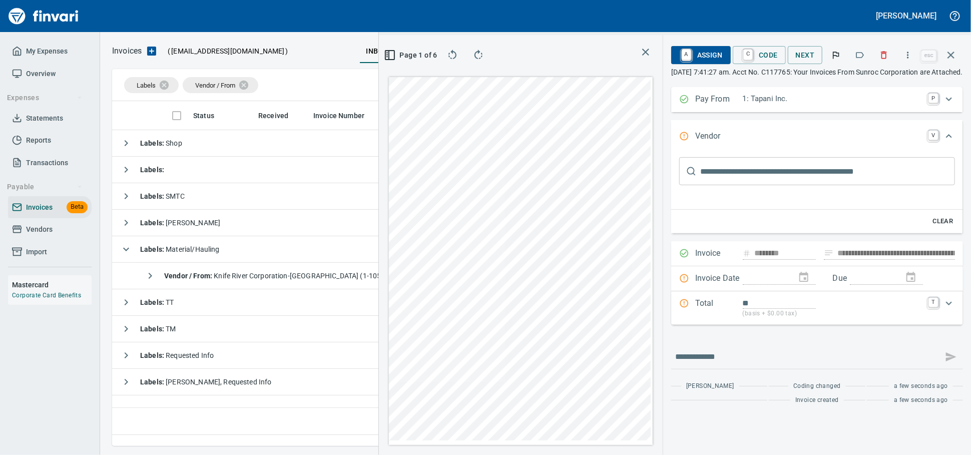
type input "**********"
type input "*********"
click at [700, 177] on input "text" at bounding box center [827, 171] width 255 height 28
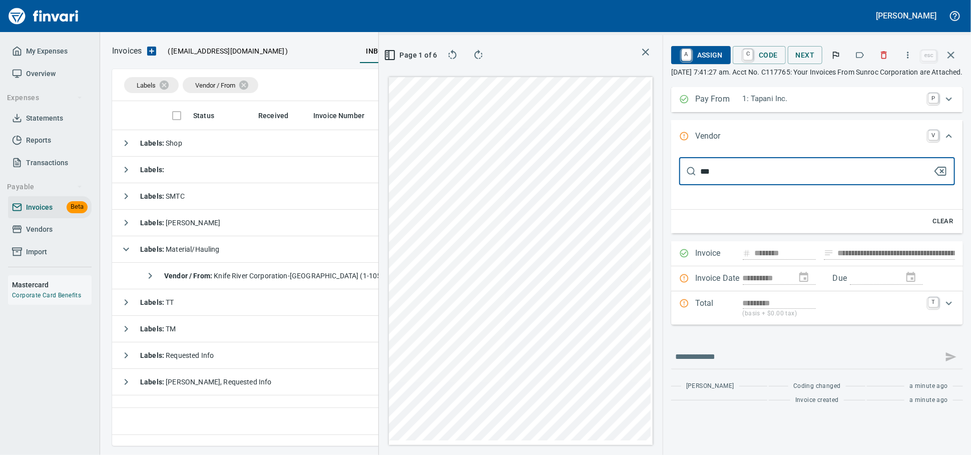
type input "****"
click at [679, 185] on div "**** ​" at bounding box center [817, 171] width 276 height 28
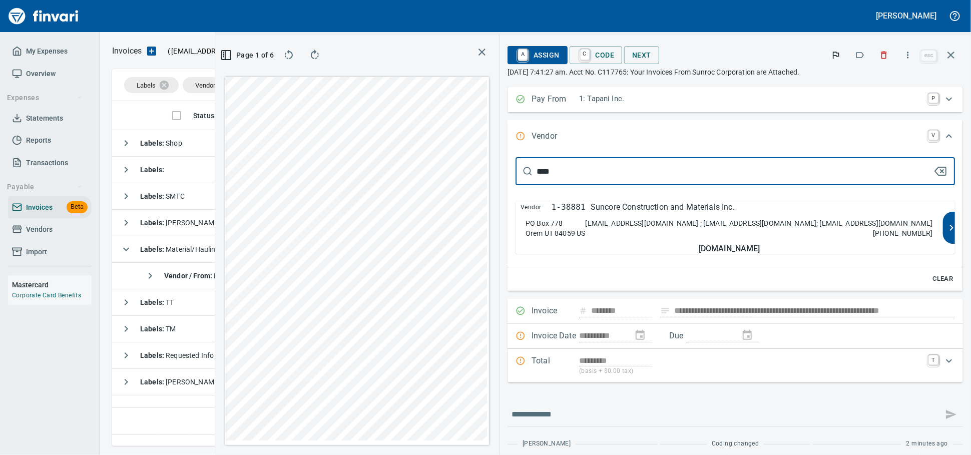
click at [655, 213] on p "Suncore Construction and Materials Inc." at bounding box center [662, 207] width 144 height 12
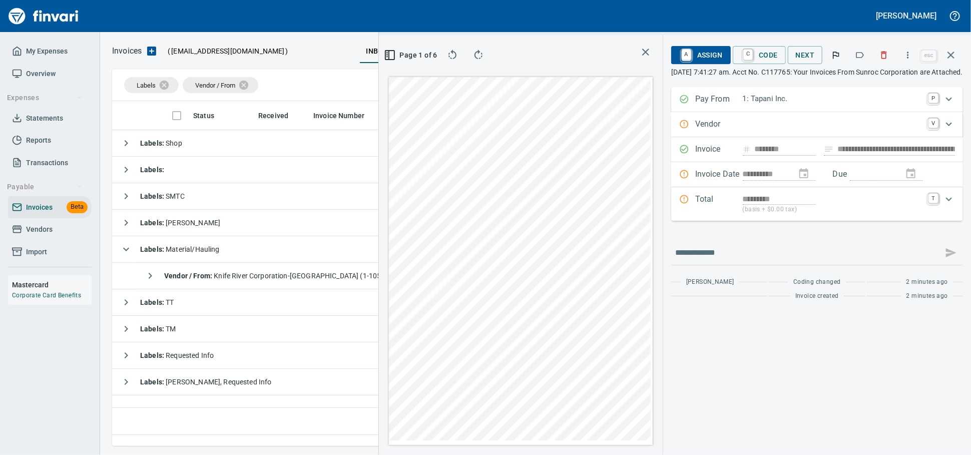
click at [846, 187] on div "**********" at bounding box center [817, 174] width 292 height 25
click at [862, 161] on div "**********" at bounding box center [817, 149] width 292 height 25
click at [841, 158] on div "**********" at bounding box center [817, 149] width 292 height 25
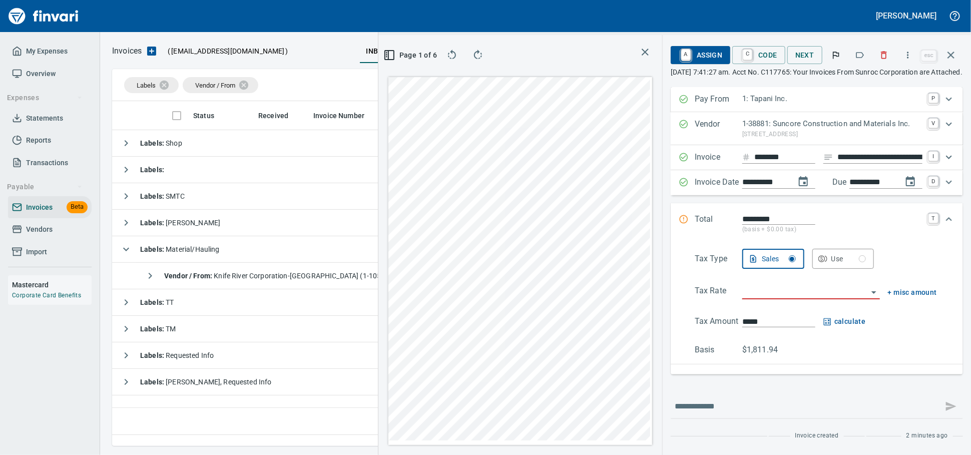
type input "**********"
click at [837, 164] on input "**********" at bounding box center [879, 157] width 85 height 13
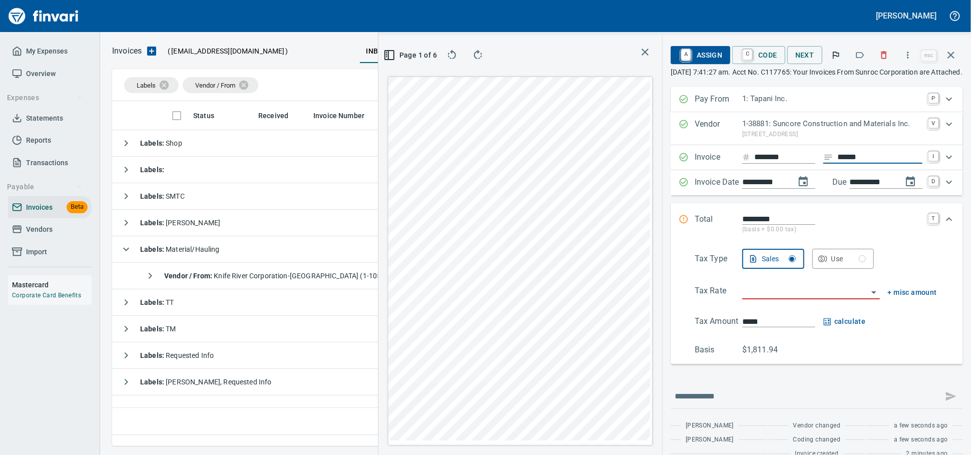
type input "******"
click at [742, 299] on input "search" at bounding box center [805, 292] width 126 height 14
click at [742, 299] on input "***" at bounding box center [805, 292] width 126 height 14
click at [679, 298] on div "Tax Type Sales Use Tax Rate *** + misc amount Tax Amount ***** calculate Basis …" at bounding box center [817, 302] width 276 height 107
type input "*****"
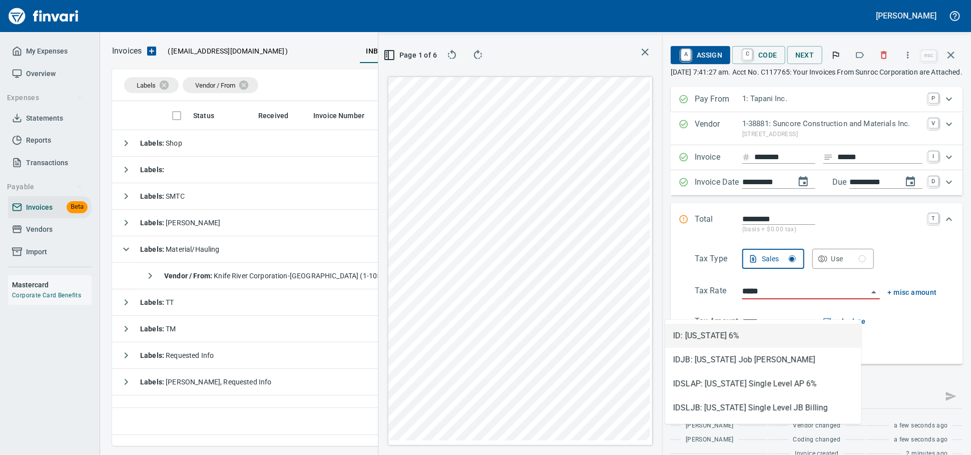
scroll to position [327, 579]
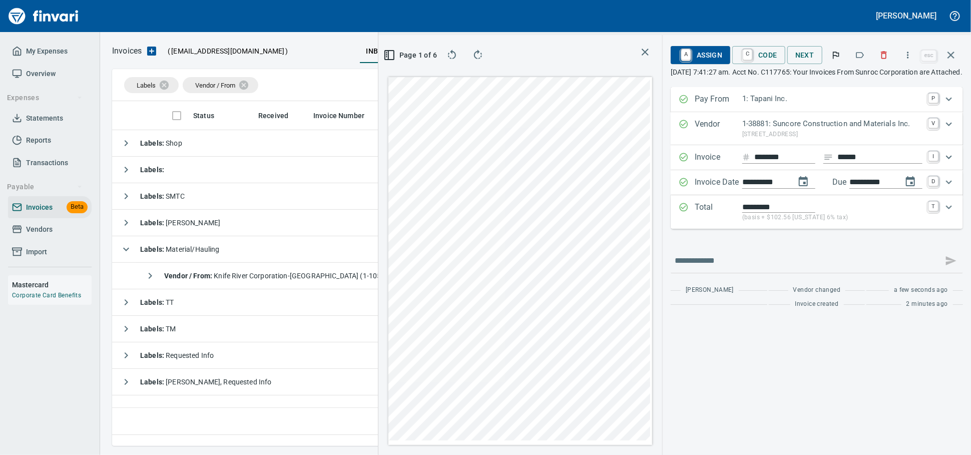
type input "*******"
type input "**********"
click at [873, 213] on icon "Expand" at bounding box center [949, 207] width 12 height 12
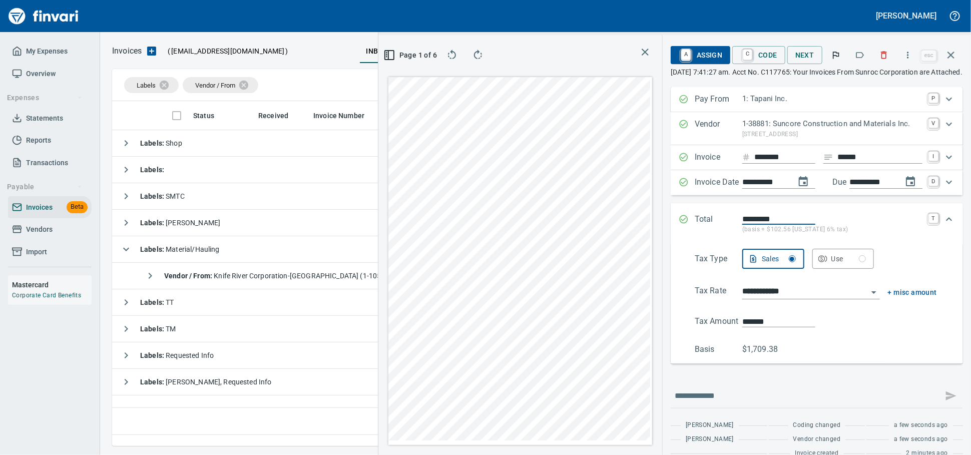
click at [449, 324] on div "**********" at bounding box center [674, 245] width 592 height 420
click at [679, 59] on span "A Assign" at bounding box center [701, 55] width 44 height 17
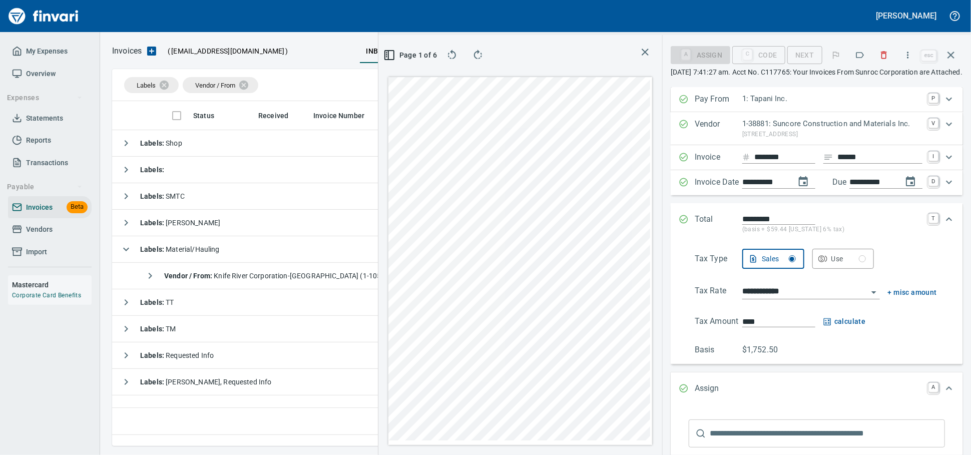
type input "*****"
click at [742, 316] on input "******" at bounding box center [778, 322] width 73 height 12
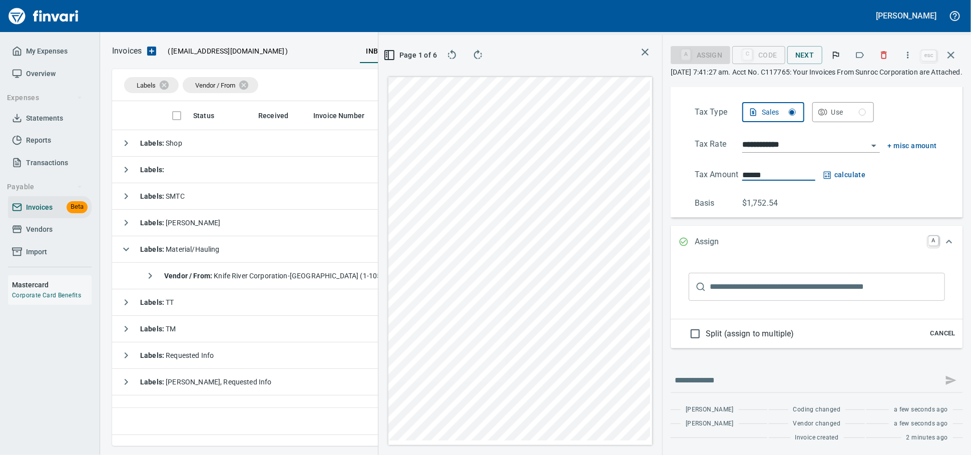
type input "******"
click at [710, 278] on input "text" at bounding box center [827, 287] width 235 height 28
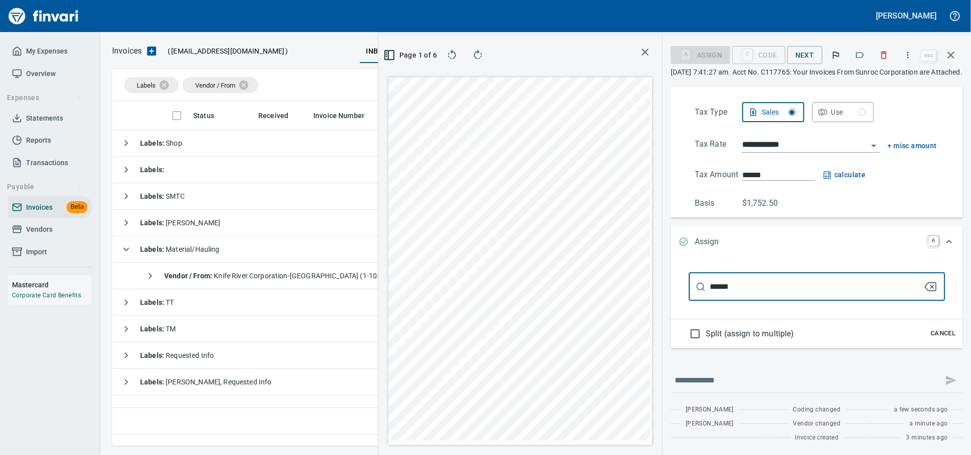
type input "******"
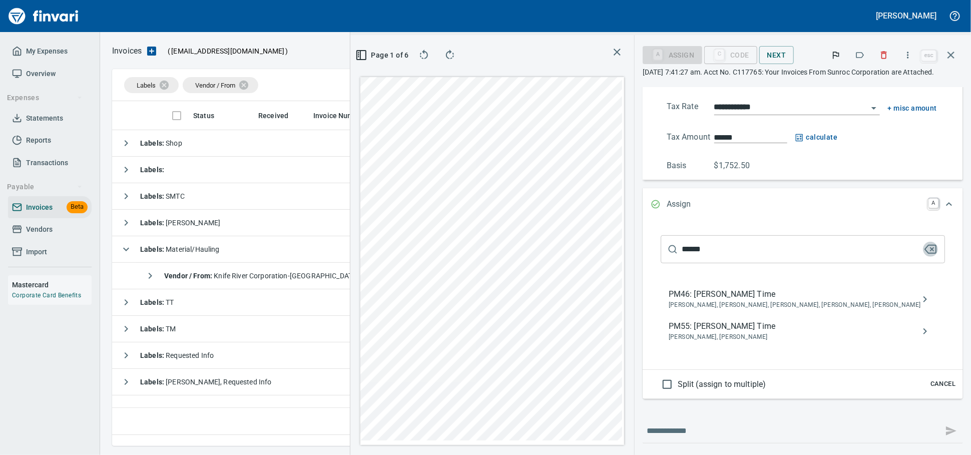
click at [671, 347] on div "PM55: [PERSON_NAME] Time [PERSON_NAME], [PERSON_NAME]" at bounding box center [802, 331] width 284 height 32
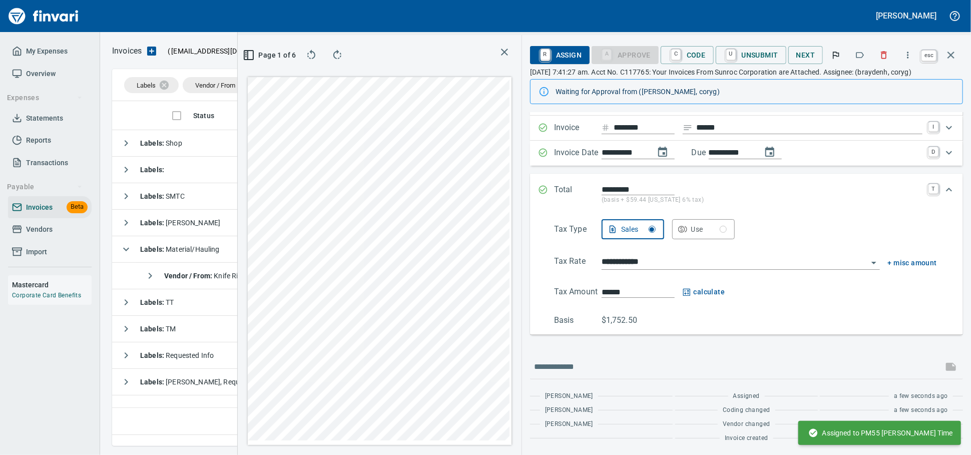
scroll to position [69, 0]
click at [873, 53] on icon "button" at bounding box center [951, 55] width 12 height 12
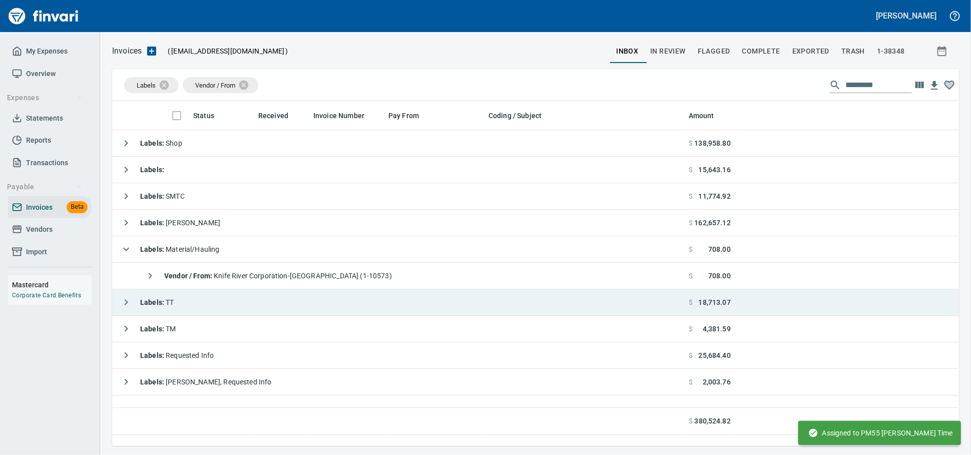
scroll to position [327, 587]
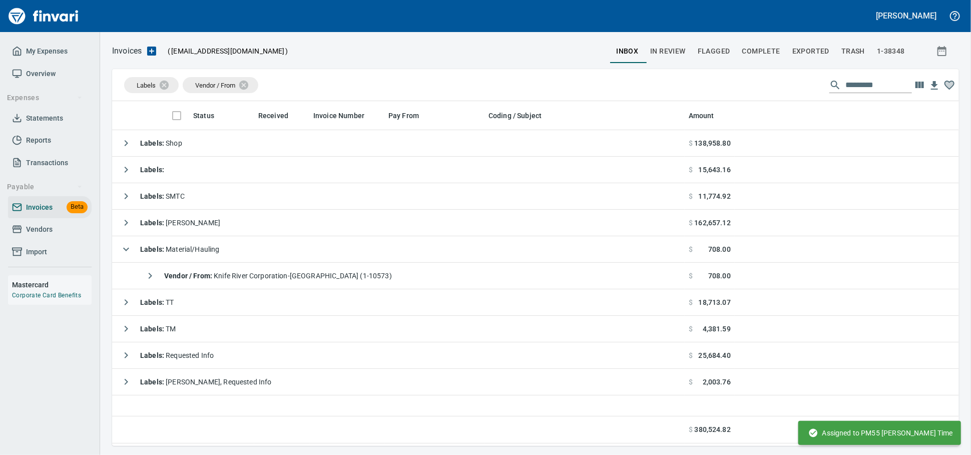
click at [155, 49] on icon "button" at bounding box center [151, 51] width 9 height 9
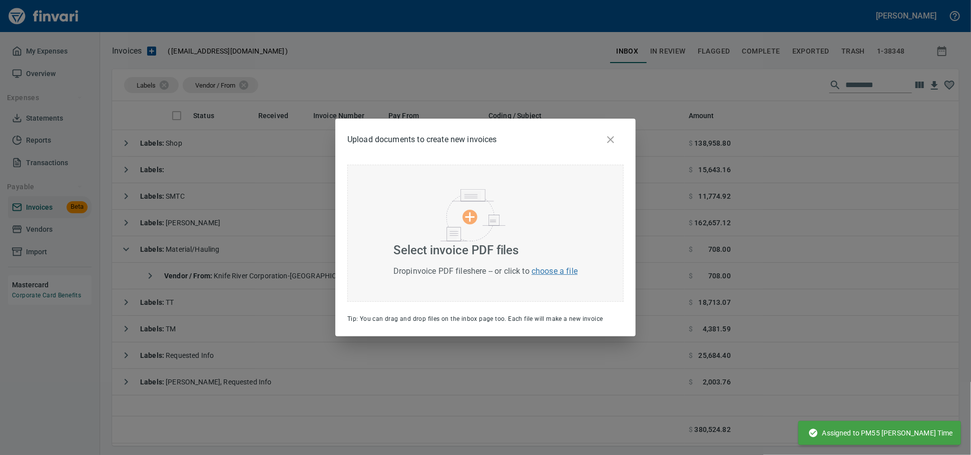
scroll to position [336, 838]
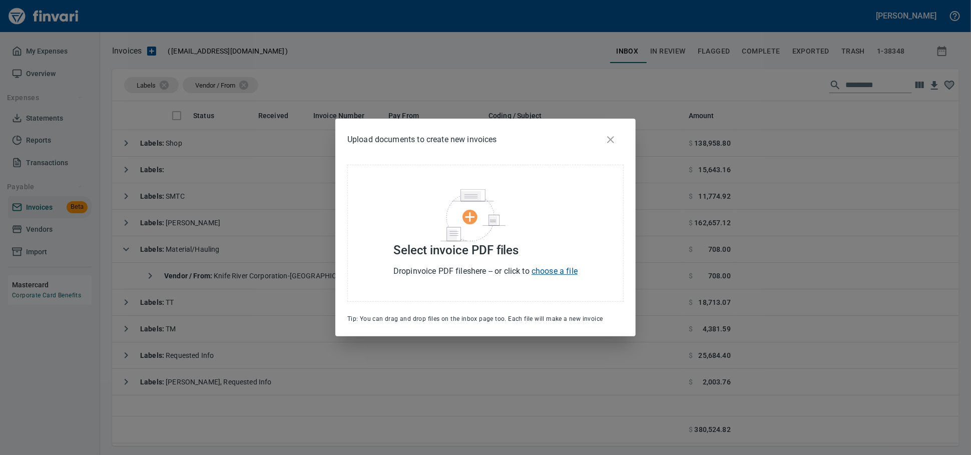
scroll to position [336, 838]
click at [480, 232] on img at bounding box center [472, 215] width 65 height 53
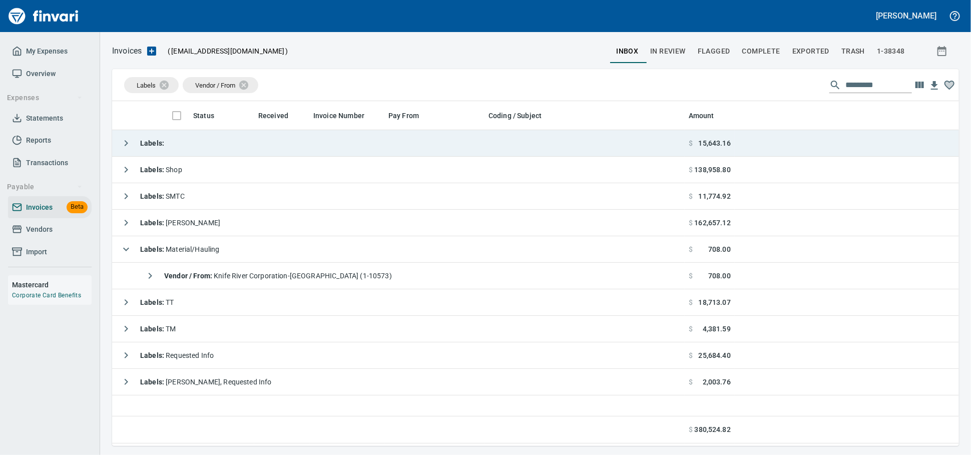
click at [248, 145] on td "Labels :" at bounding box center [398, 143] width 572 height 27
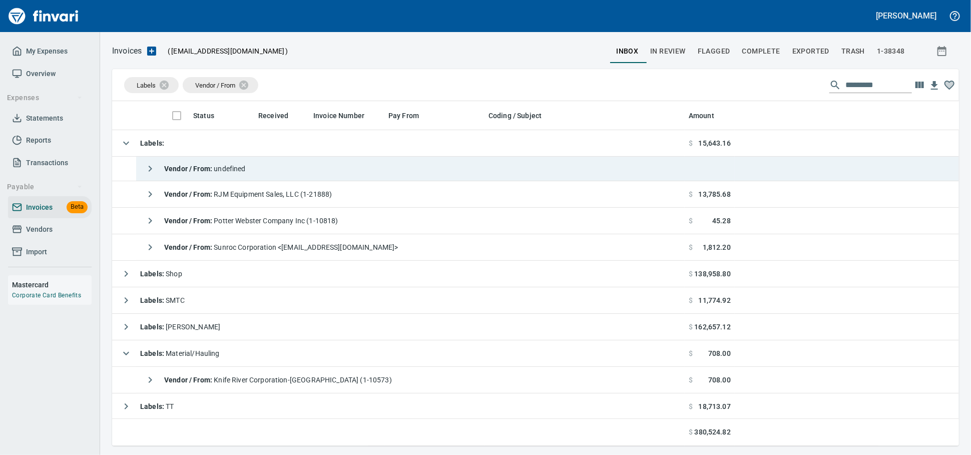
scroll to position [336, 829]
click at [266, 170] on td "Vendor / From : undefined" at bounding box center [410, 169] width 548 height 25
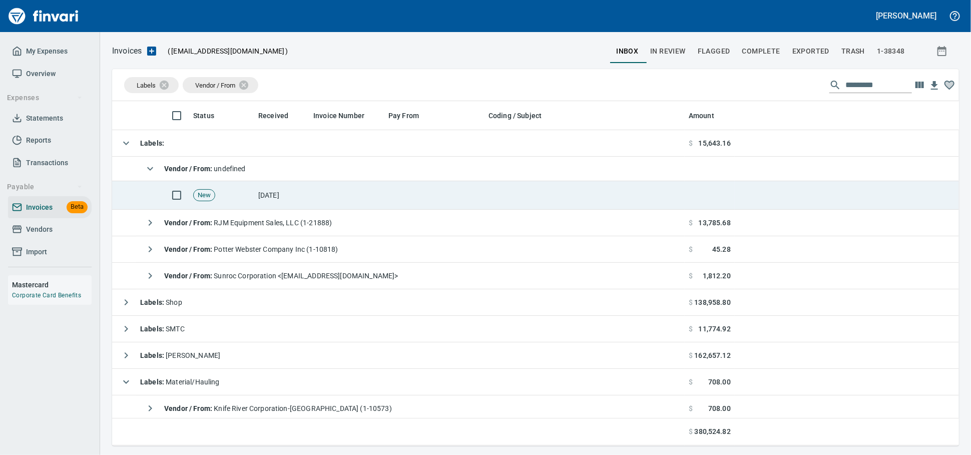
click at [367, 200] on td at bounding box center [346, 195] width 75 height 29
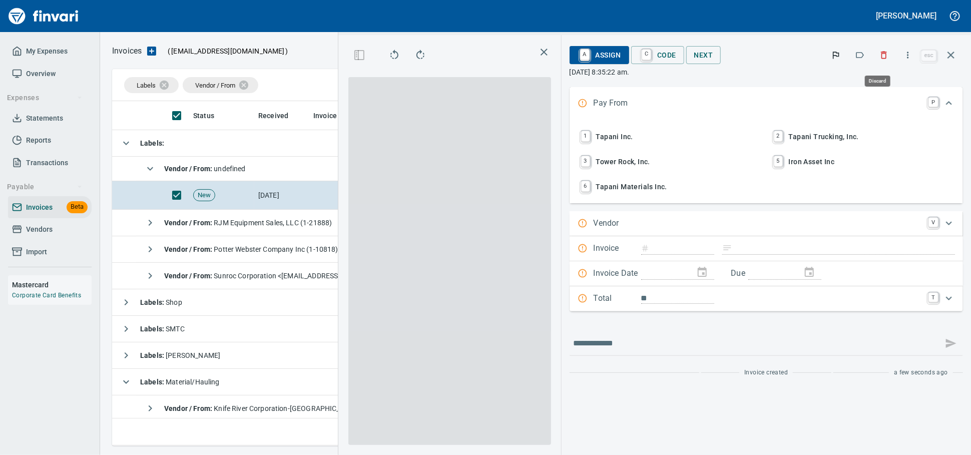
scroll to position [327, 579]
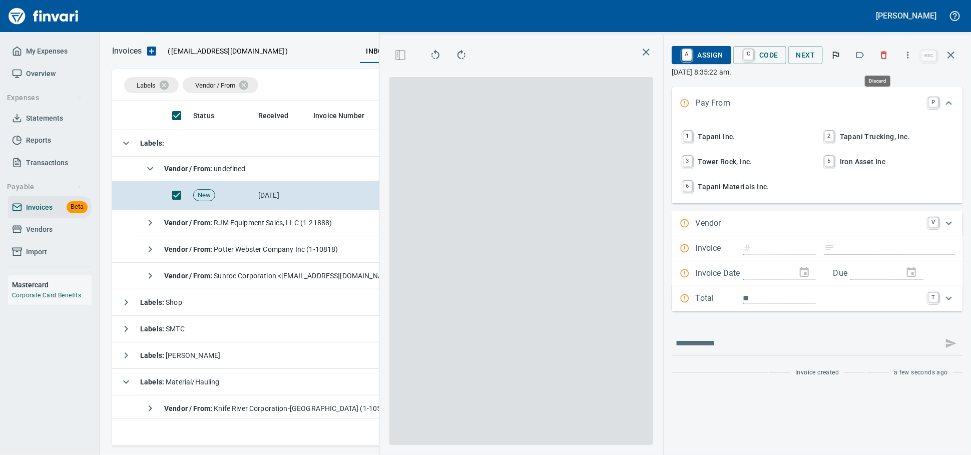
click at [879, 54] on icon "button" at bounding box center [884, 55] width 10 height 10
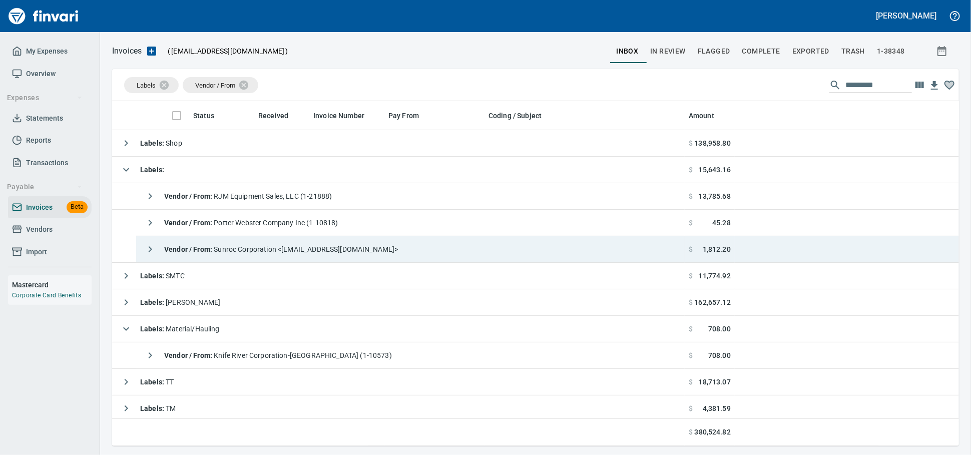
scroll to position [336, 829]
click at [478, 244] on td "Vendor / From : Sunroc Corporation <[EMAIL_ADDRESS][DOMAIN_NAME]>" at bounding box center [410, 249] width 548 height 27
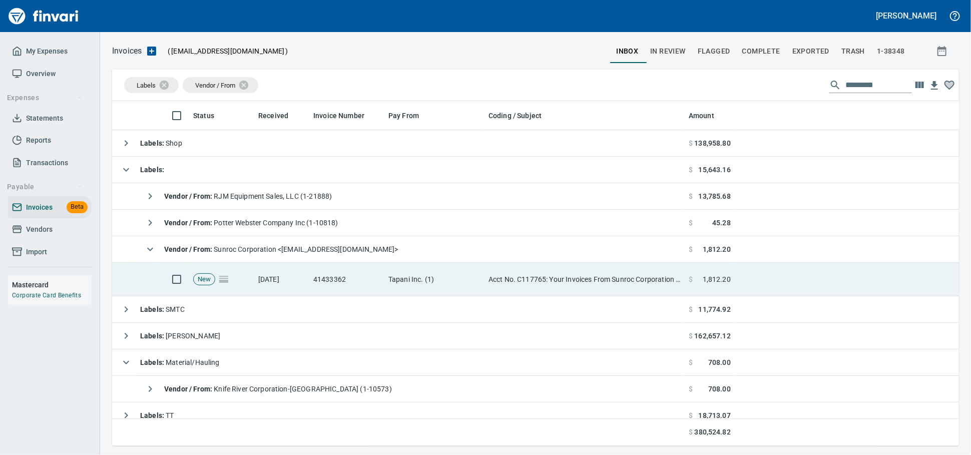
click at [440, 283] on td "Tapani Inc. (1)" at bounding box center [434, 280] width 100 height 34
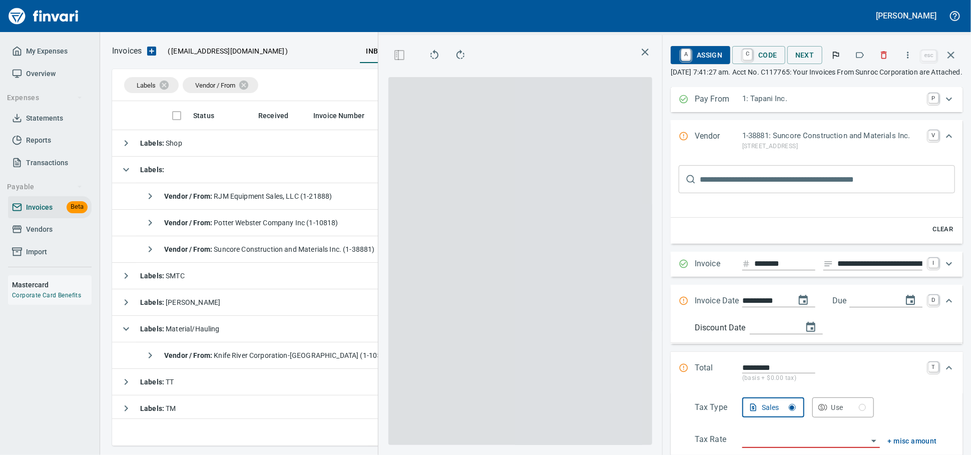
scroll to position [327, 579]
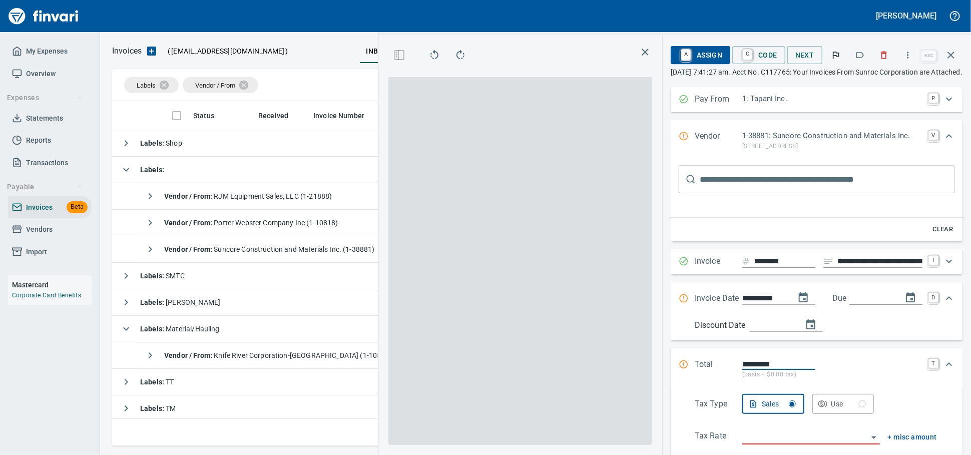
click at [700, 190] on input "text" at bounding box center [827, 179] width 255 height 28
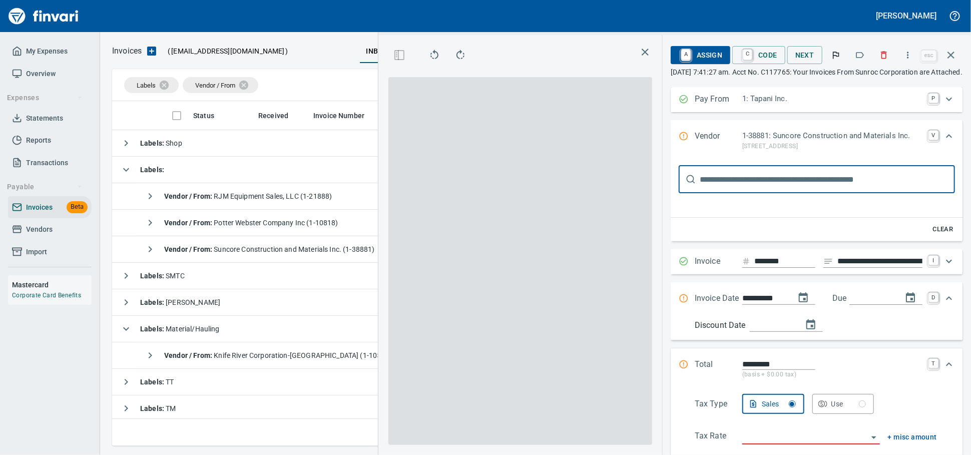
click at [742, 142] on p "1-38881: Suncore Construction and Materials Inc." at bounding box center [832, 136] width 180 height 12
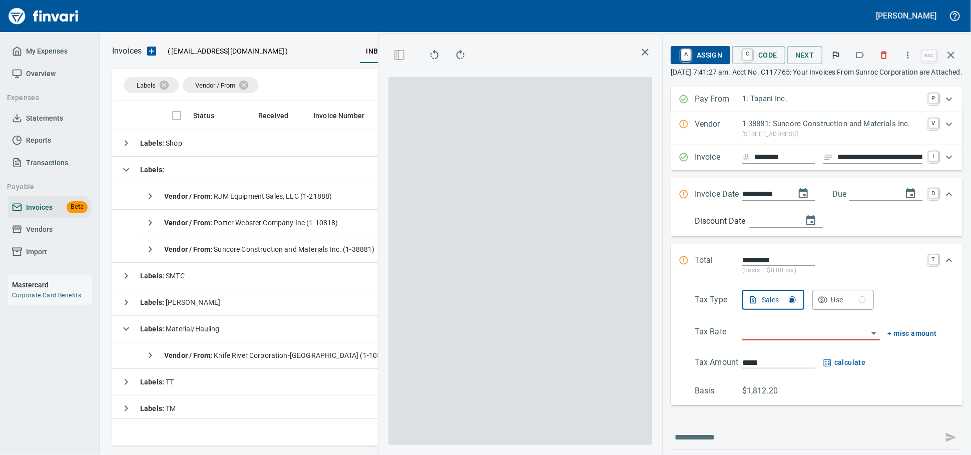
scroll to position [0, 0]
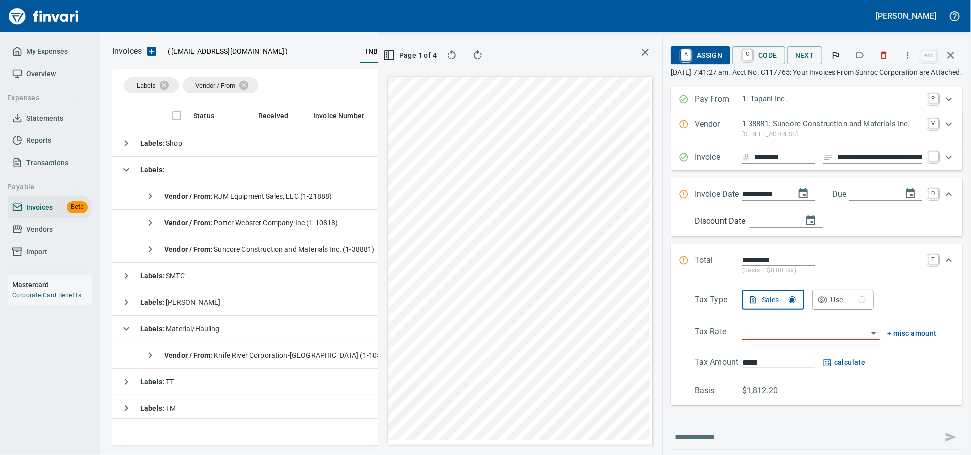
click at [742, 125] on p "1-38881: Suncore Construction and Materials Inc." at bounding box center [832, 124] width 180 height 12
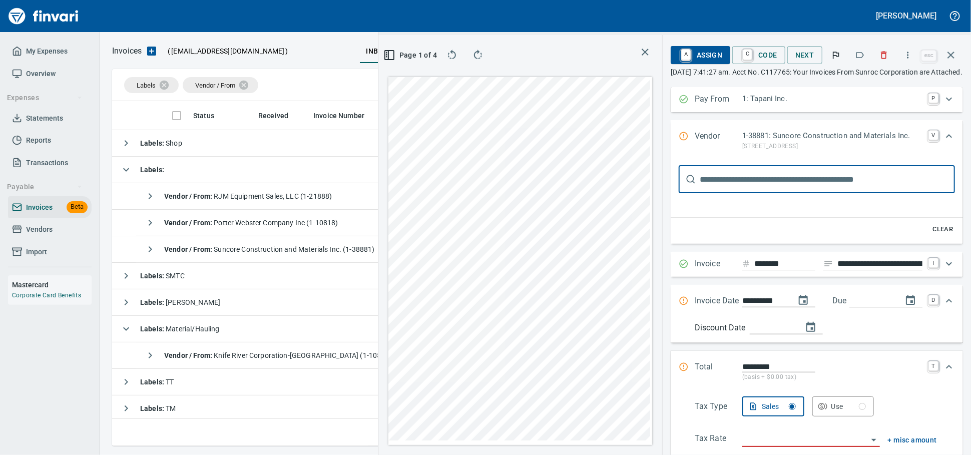
scroll to position [19, 0]
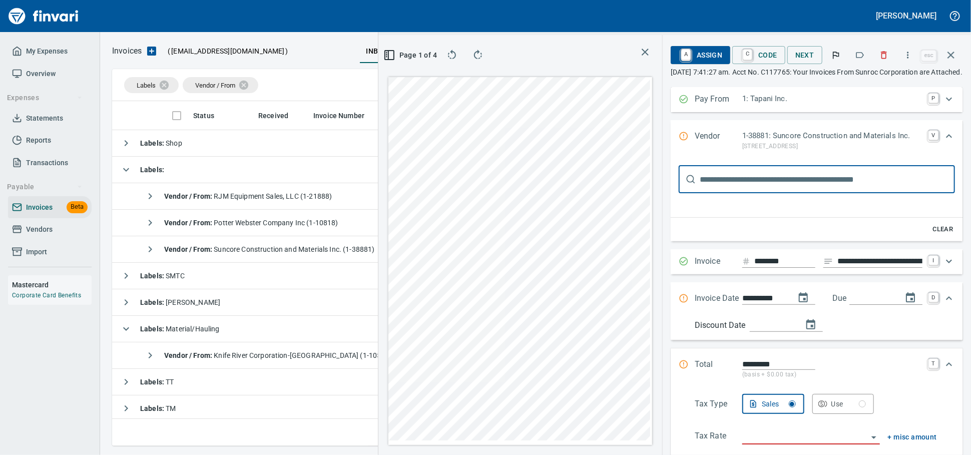
click at [707, 188] on input "text" at bounding box center [827, 179] width 255 height 28
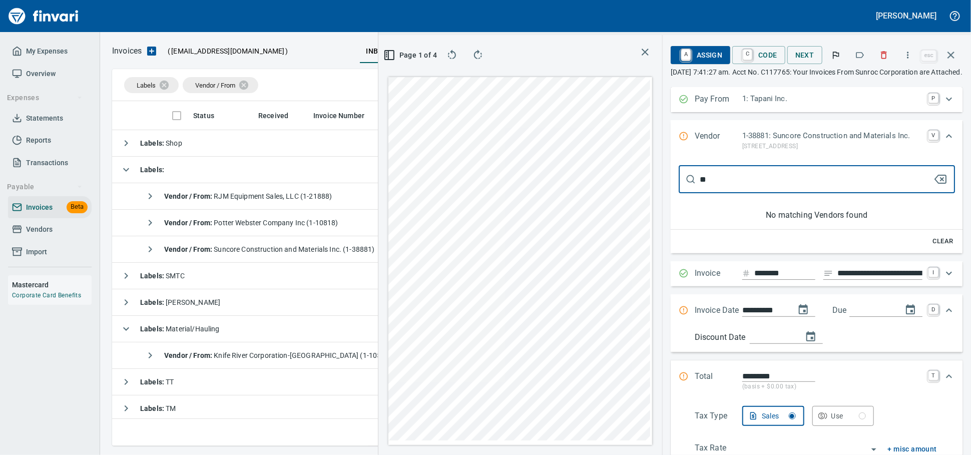
type input "*"
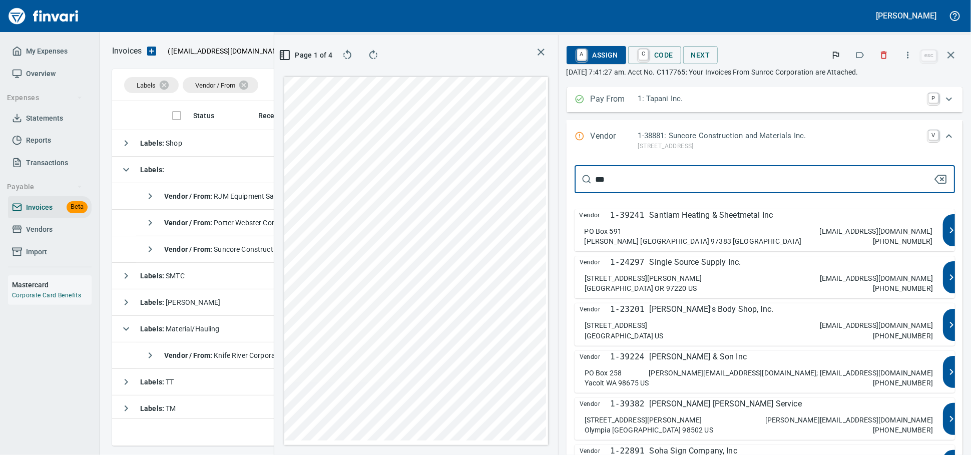
type input "****"
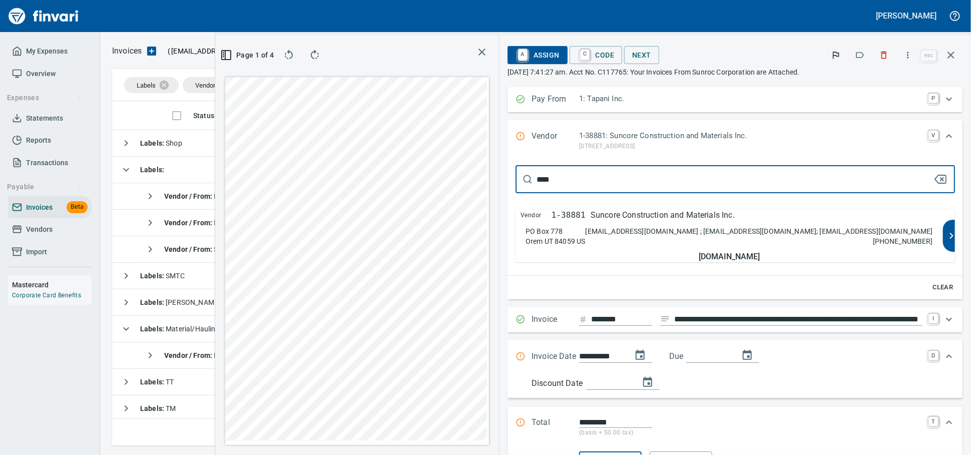
click at [697, 233] on div "Vendor 1-38881 Suncore Construction and Materials Inc. PO Box 778 Orem UT 84059…" at bounding box center [728, 235] width 427 height 53
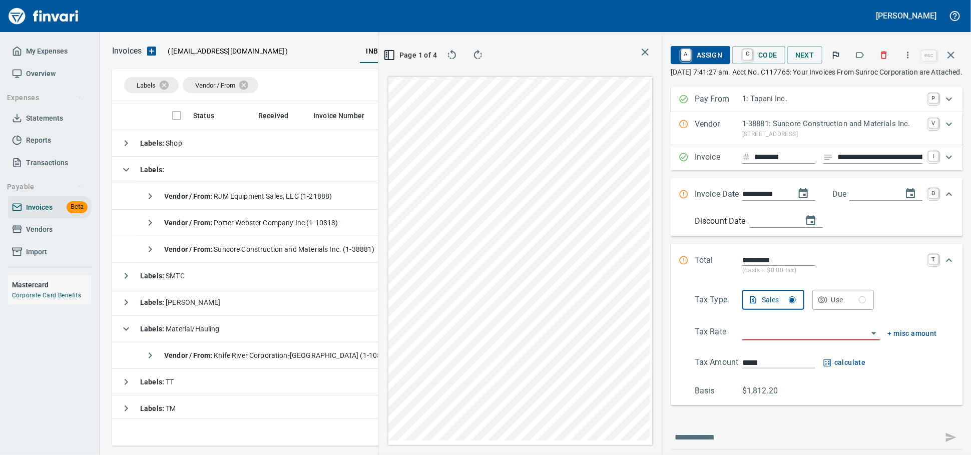
type input "**********"
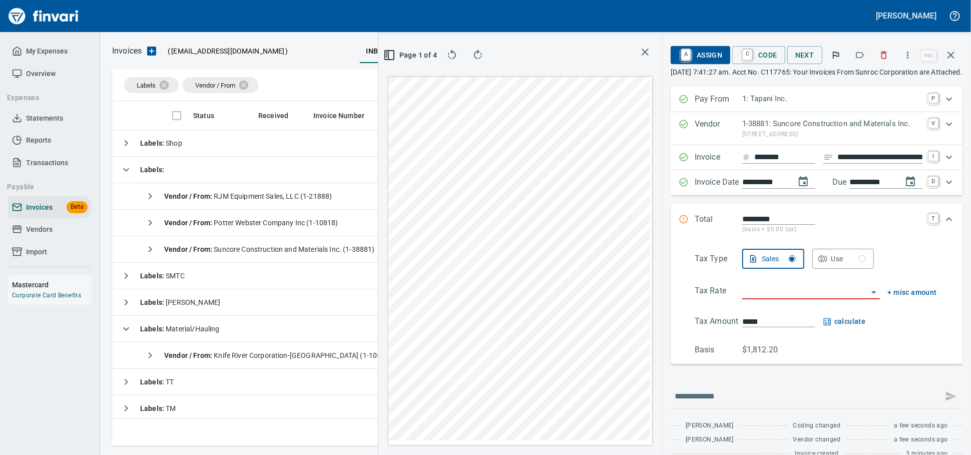
click at [837, 164] on input "**********" at bounding box center [879, 157] width 85 height 13
type input "******"
click at [760, 299] on input "search" at bounding box center [805, 292] width 126 height 14
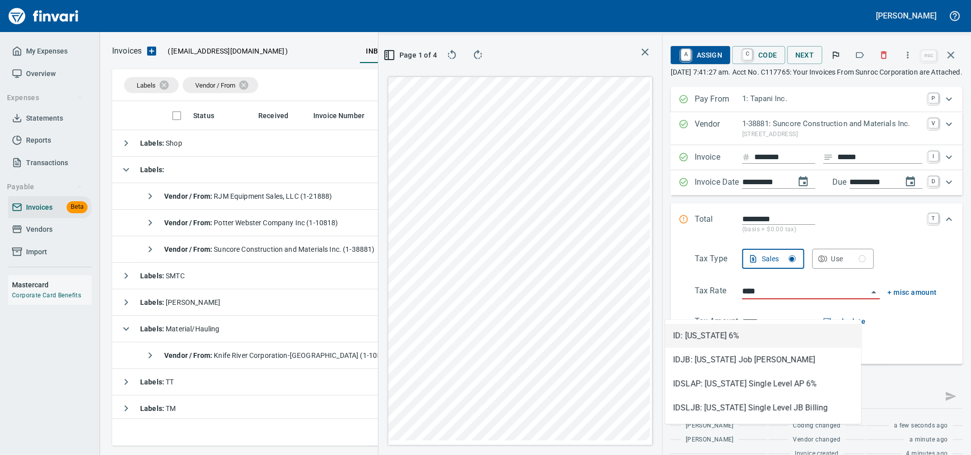
scroll to position [327, 579]
click at [741, 329] on li "ID: [US_STATE] 6%" at bounding box center [763, 336] width 196 height 24
type input "**********"
type input "*******"
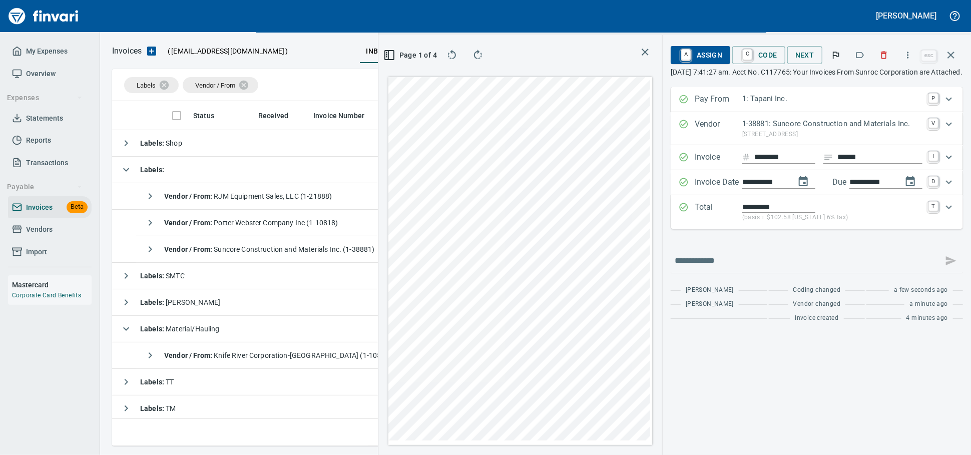
type input "**********"
click at [949, 213] on icon "Expand" at bounding box center [949, 207] width 12 height 12
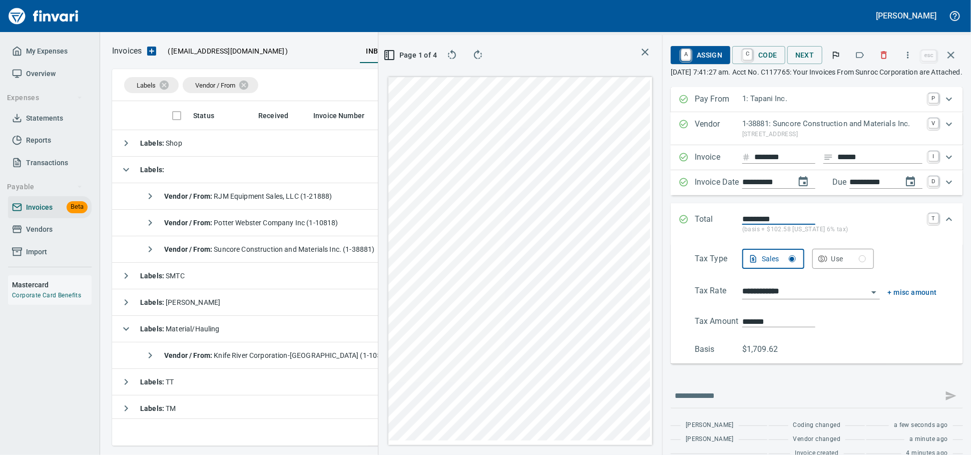
click at [522, 320] on div "**********" at bounding box center [674, 245] width 592 height 420
type input "******"
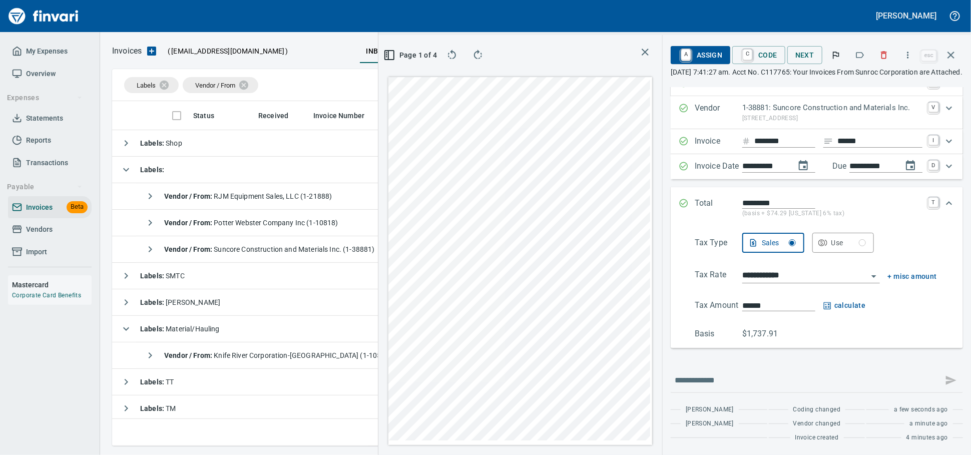
click at [679, 52] on span "A Assign" at bounding box center [701, 55] width 44 height 17
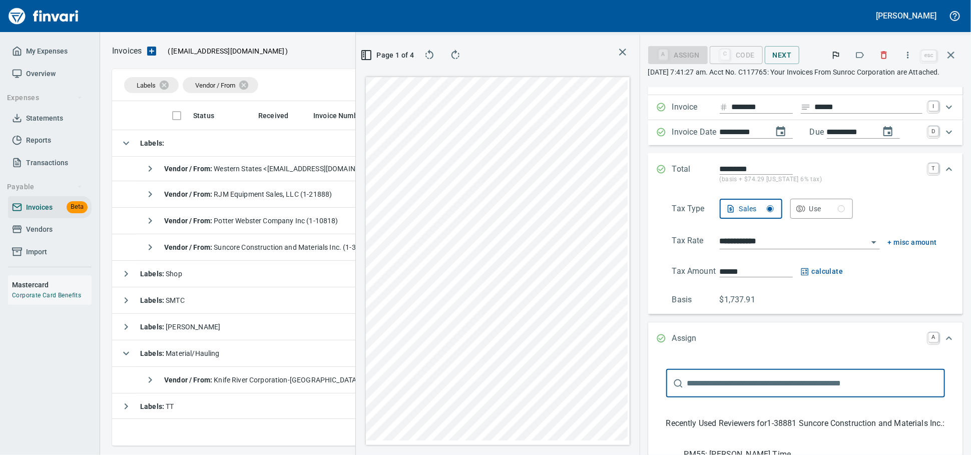
click at [689, 448] on span "PM55: [PERSON_NAME] Time" at bounding box center [797, 454] width 227 height 12
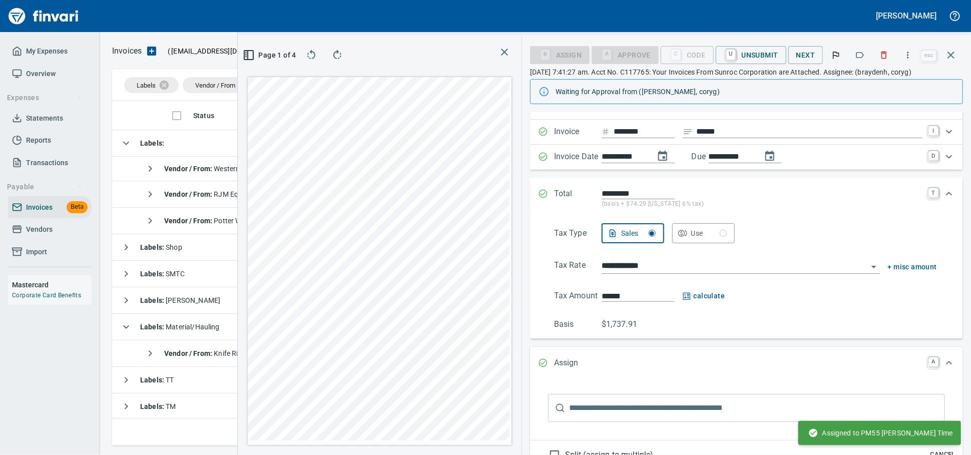
scroll to position [0, 0]
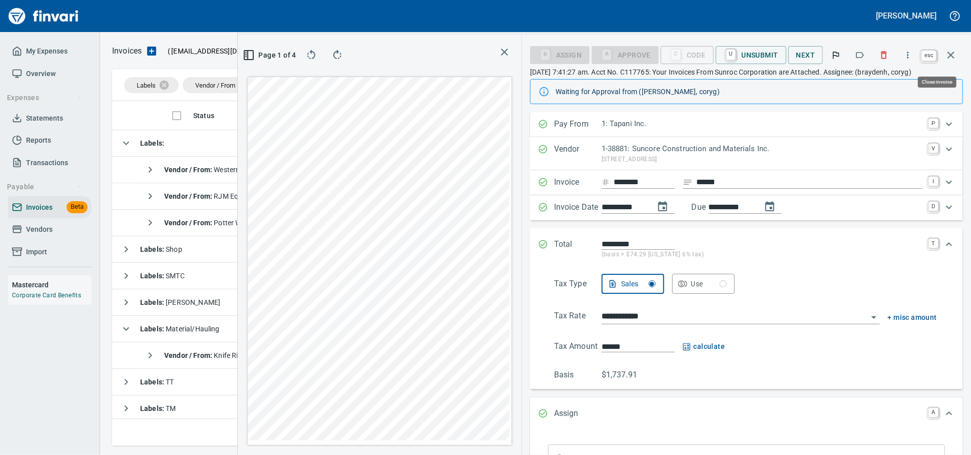
drag, startPoint x: 951, startPoint y: 61, endPoint x: 750, endPoint y: 60, distance: 201.7
click at [951, 60] on icon "button" at bounding box center [951, 55] width 12 height 12
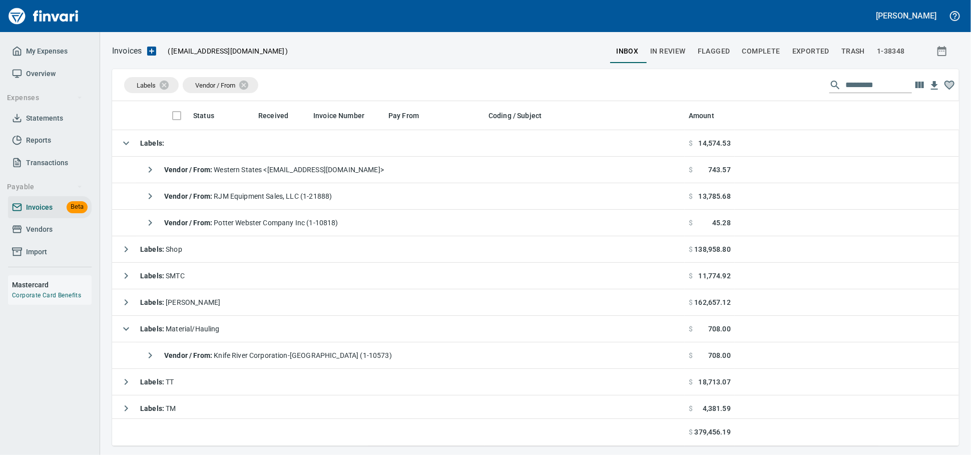
scroll to position [336, 829]
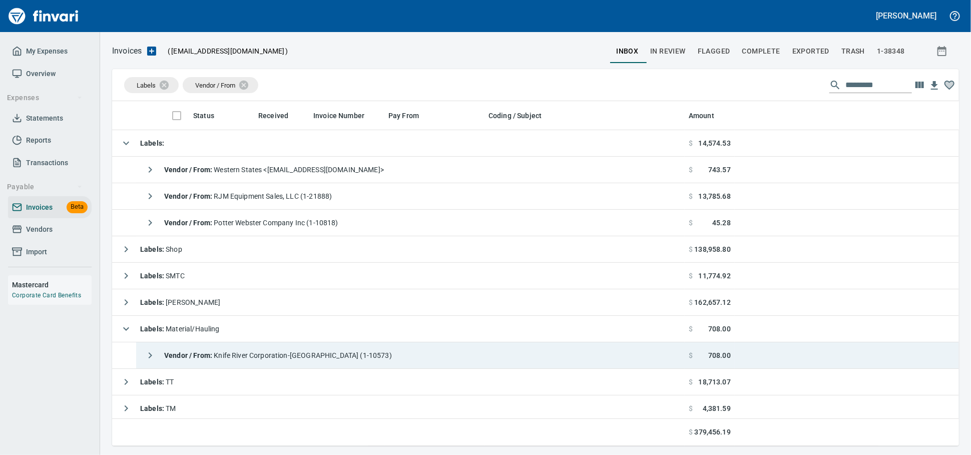
drag, startPoint x: 294, startPoint y: 359, endPoint x: 322, endPoint y: 353, distance: 29.1
click at [294, 359] on span "Vendor / From : Knife River Corporation-[GEOGRAPHIC_DATA] (1-10573)" at bounding box center [278, 355] width 228 height 8
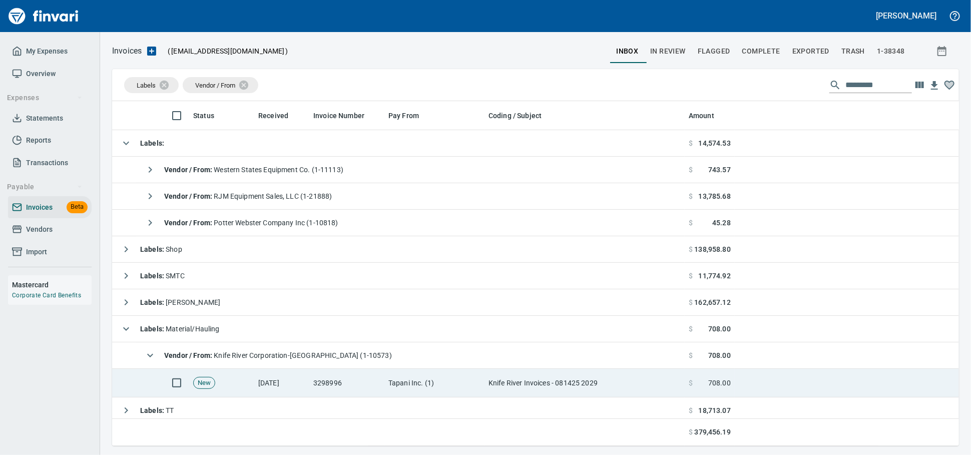
click at [511, 385] on td "Knife River Invoices - 081425 2029" at bounding box center [584, 383] width 200 height 29
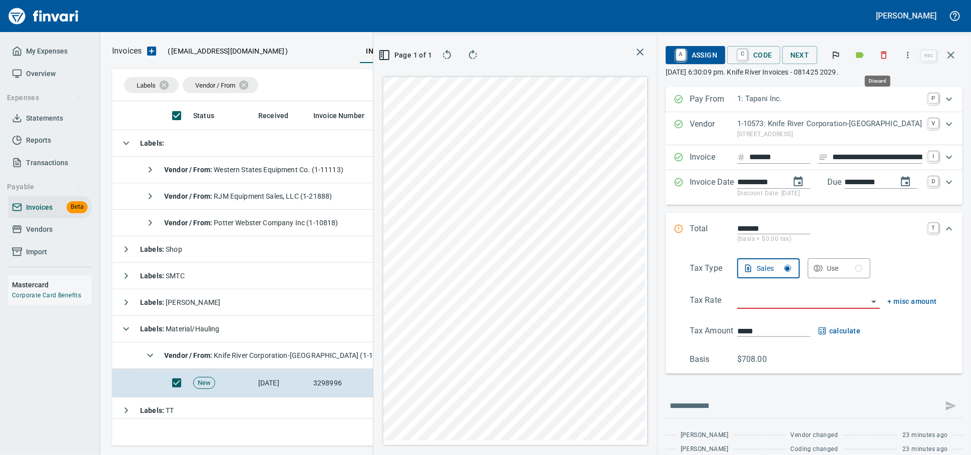
scroll to position [327, 579]
click at [881, 55] on icon "button" at bounding box center [884, 56] width 6 height 8
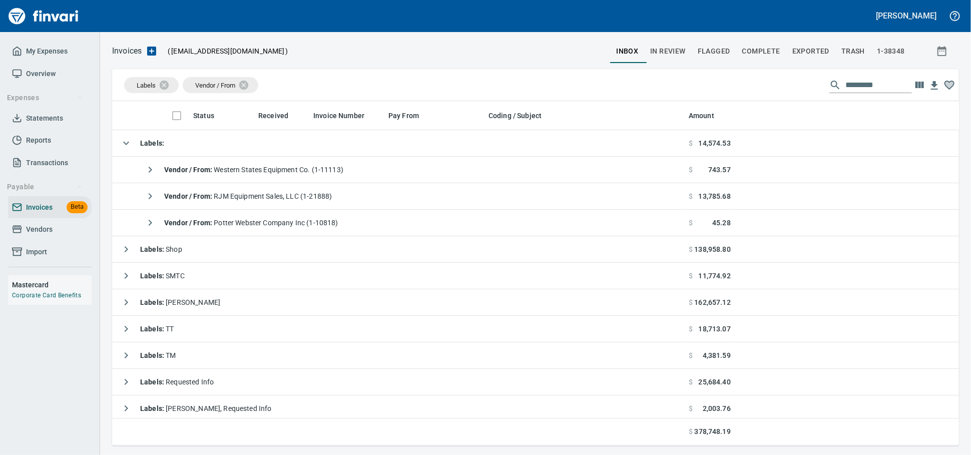
scroll to position [336, 829]
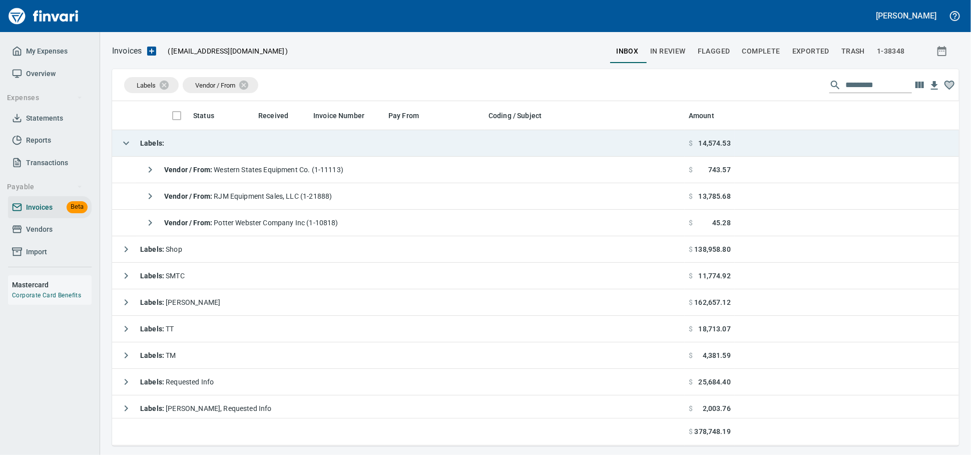
click at [273, 143] on td "Labels :" at bounding box center [398, 143] width 572 height 27
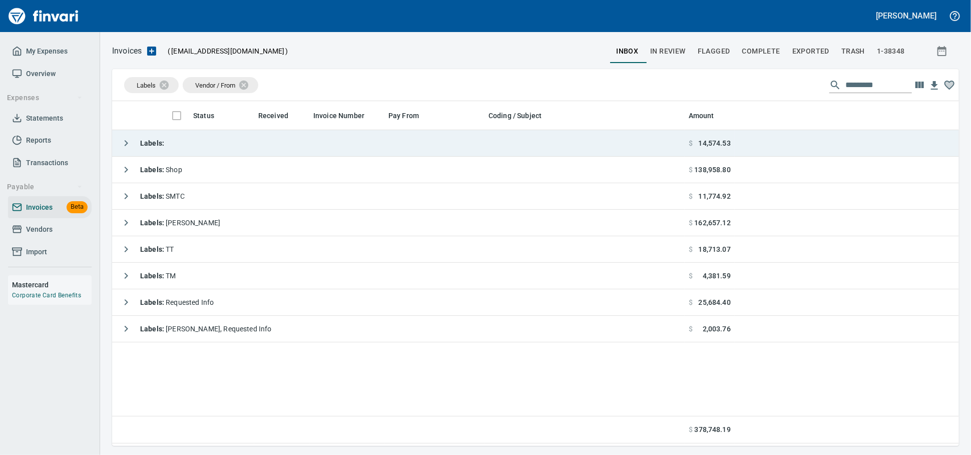
scroll to position [336, 838]
